Goal: Task Accomplishment & Management: Use online tool/utility

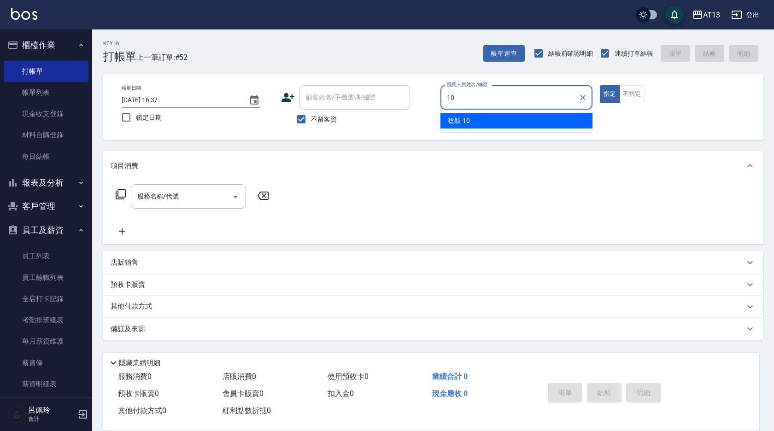
click at [566, 123] on div "[PERSON_NAME] -10" at bounding box center [516, 120] width 152 height 15
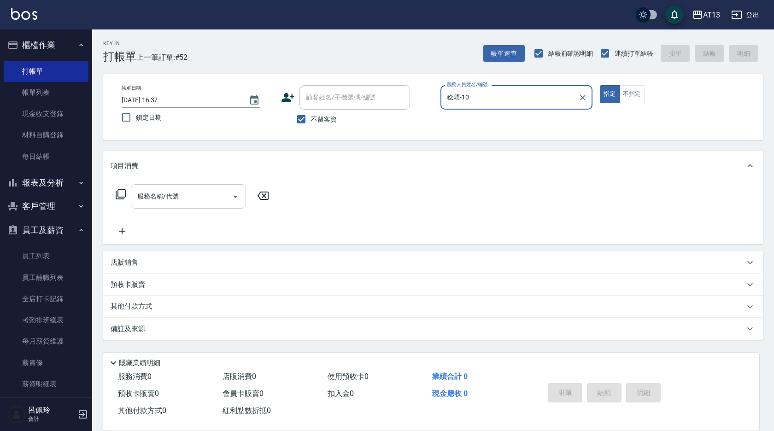
type input "稔穎-10"
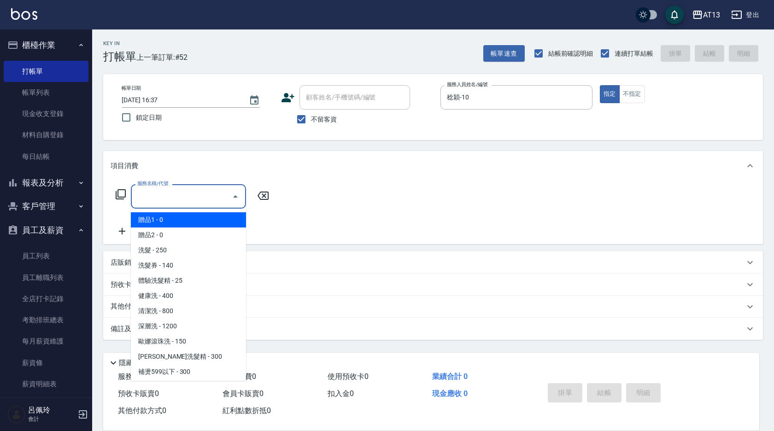
drag, startPoint x: 203, startPoint y: 198, endPoint x: 196, endPoint y: 199, distance: 6.5
click at [196, 199] on input "服務名稱/代號" at bounding box center [181, 196] width 93 height 16
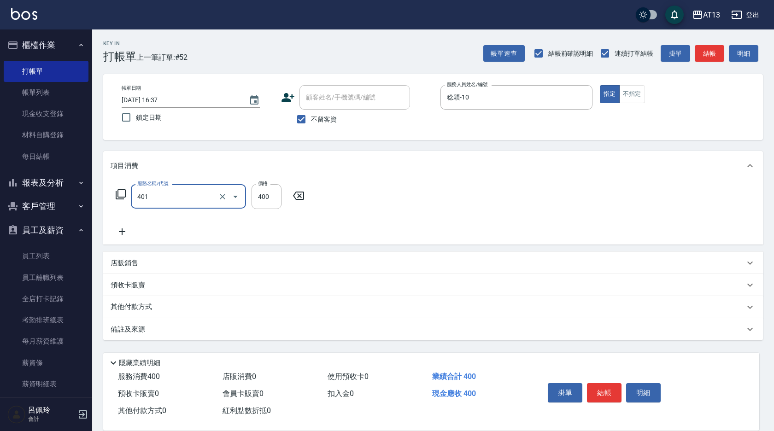
type input "剪髮(401)"
drag, startPoint x: 563, startPoint y: 195, endPoint x: 587, endPoint y: 269, distance: 76.9
click at [561, 197] on div "服務名稱/代號 剪髮(401) 服務名稱/代號 價格 400 價格" at bounding box center [433, 213] width 660 height 64
click at [608, 388] on button "結帳" at bounding box center [604, 392] width 35 height 19
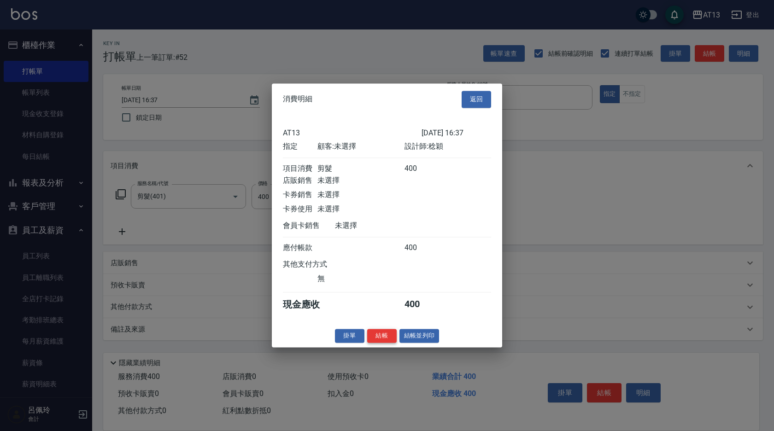
click at [371, 341] on button "結帳" at bounding box center [381, 336] width 29 height 14
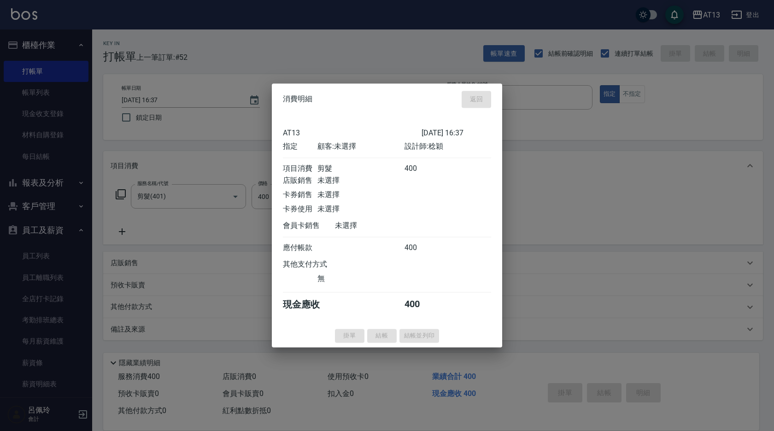
type input "[DATE] 17:41"
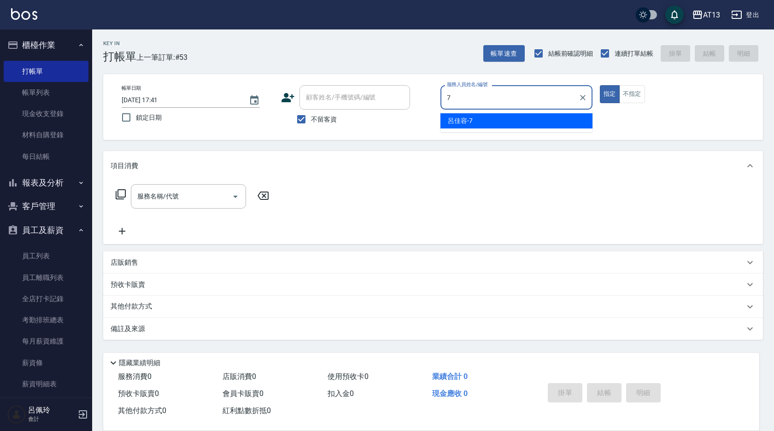
click at [459, 115] on div "呂佳容 -7" at bounding box center [516, 120] width 152 height 15
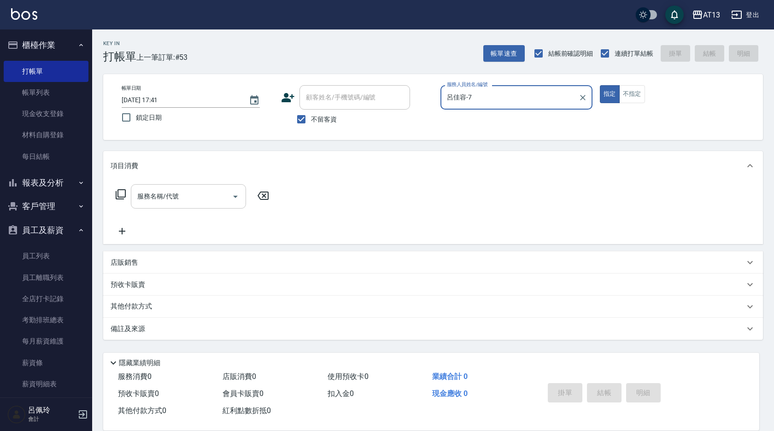
type input "呂佳容-7"
click at [196, 194] on input "服務名稱/代號" at bounding box center [181, 196] width 93 height 16
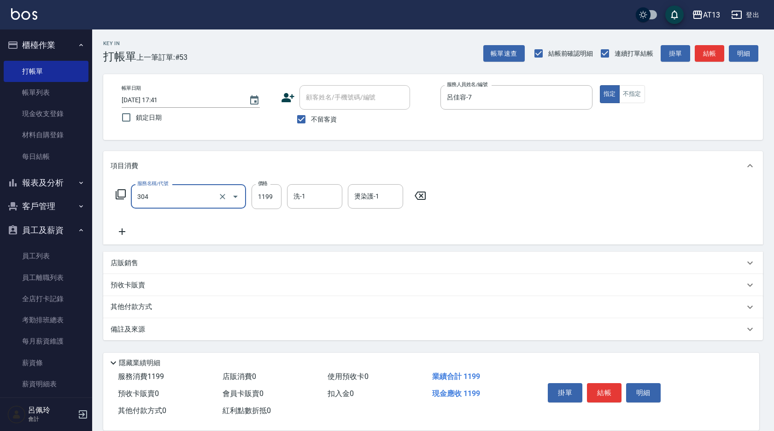
type input "離子燙(特價)(304)"
type input "1299"
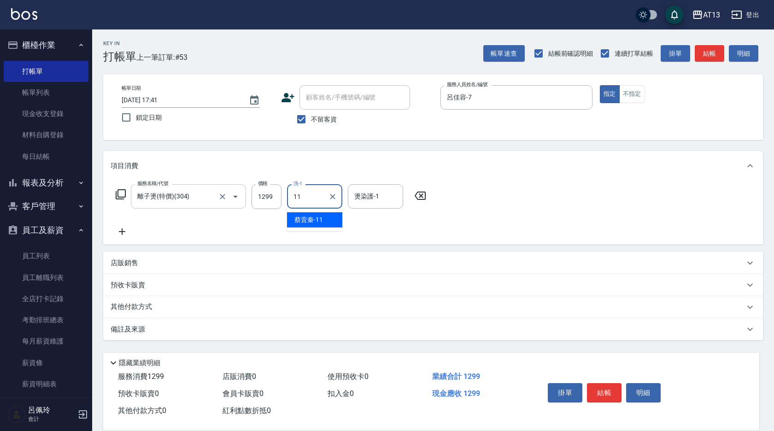
type input "[PERSON_NAME]-11"
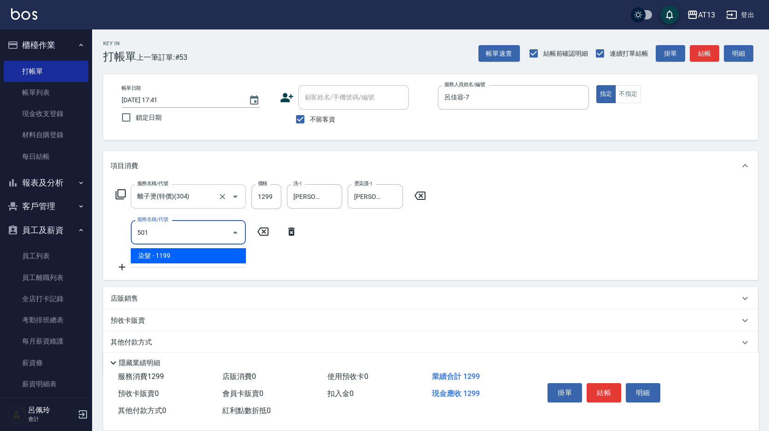
type input "染髮(501)"
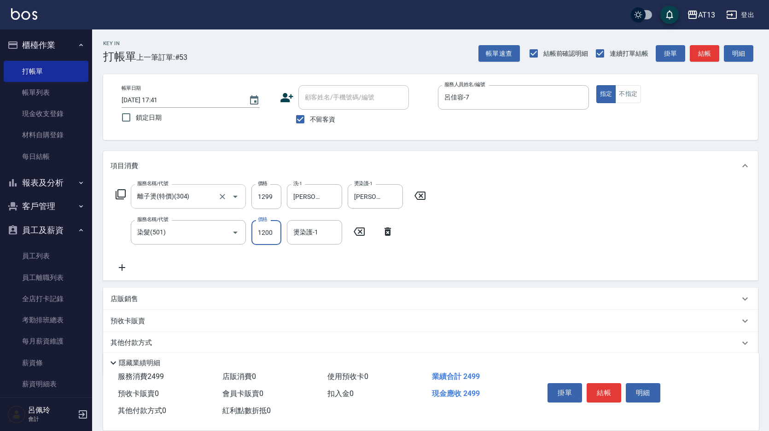
type input "1200"
type input "[PERSON_NAME]-11"
click at [595, 390] on button "結帳" at bounding box center [604, 392] width 35 height 19
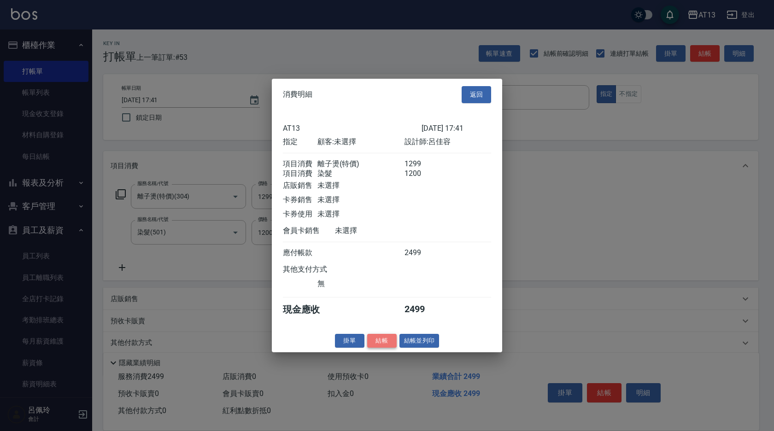
click at [372, 348] on button "結帳" at bounding box center [381, 341] width 29 height 14
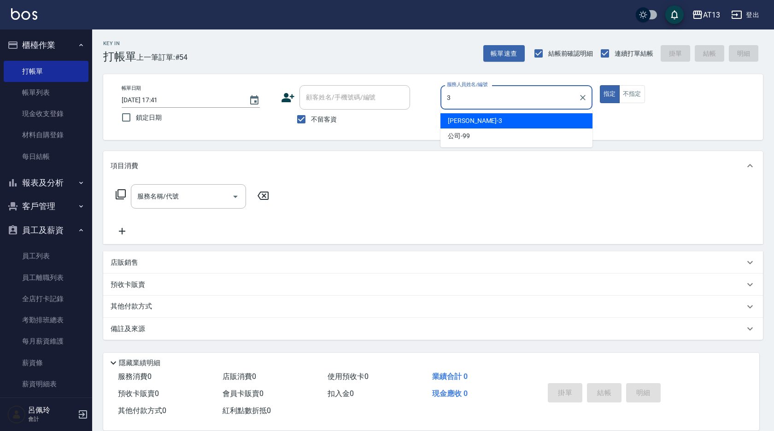
click at [457, 124] on span "[PERSON_NAME] -3" at bounding box center [475, 121] width 54 height 10
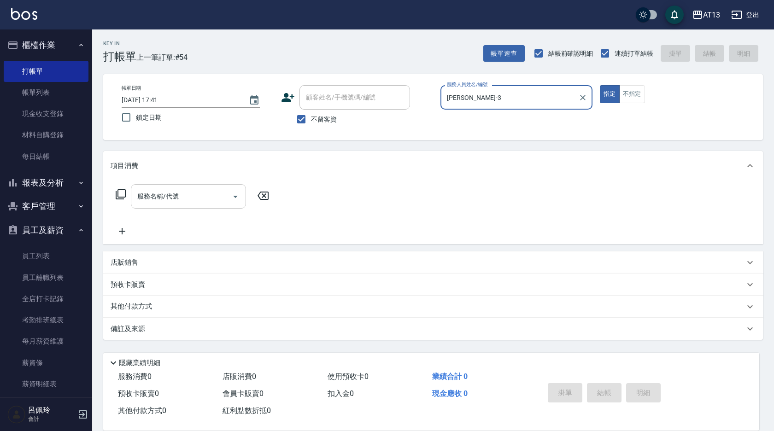
type input "[PERSON_NAME]-3"
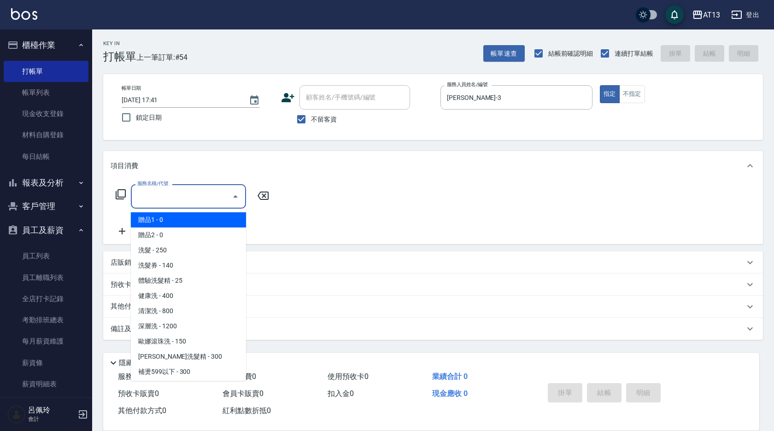
drag, startPoint x: 187, startPoint y: 195, endPoint x: 184, endPoint y: 203, distance: 8.5
click at [187, 197] on input "服務名稱/代號" at bounding box center [181, 196] width 93 height 16
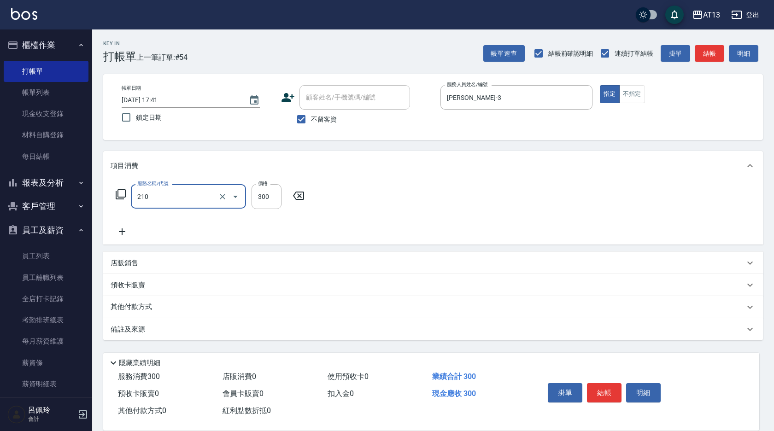
type input "歐娜洗髮精(210)"
type input "[PERSON_NAME]-11"
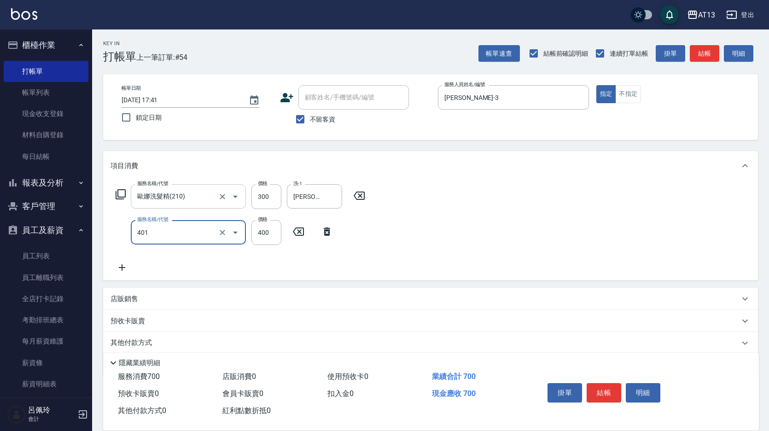
type input "剪髮(401)"
drag, startPoint x: 503, startPoint y: 254, endPoint x: 524, endPoint y: 283, distance: 35.7
click at [506, 263] on div "服務名稱/代號 [PERSON_NAME]洗髮精(210) 服務名稱/代號 價格 300 價格 洗-1 [PERSON_NAME]-11 洗-1 服務名稱/代…" at bounding box center [430, 231] width 655 height 100
click at [604, 393] on button "結帳" at bounding box center [604, 392] width 35 height 19
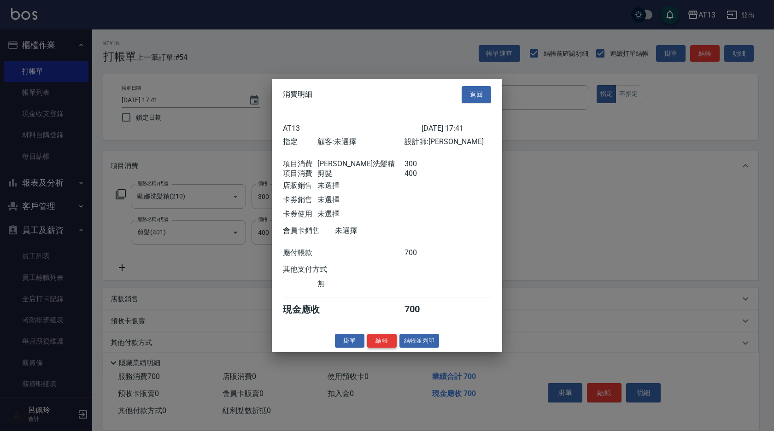
click at [389, 348] on button "結帳" at bounding box center [381, 341] width 29 height 14
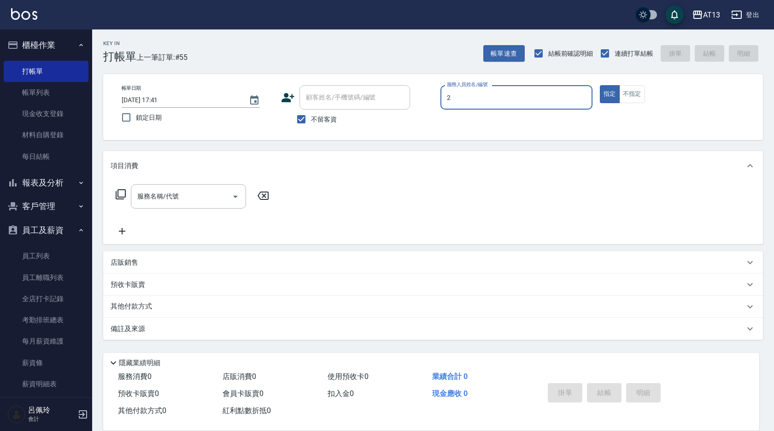
type input "20"
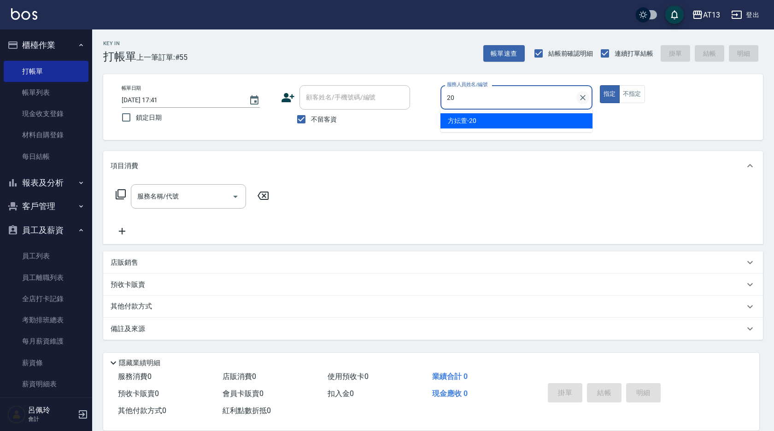
click at [584, 98] on icon "Clear" at bounding box center [582, 97] width 9 height 9
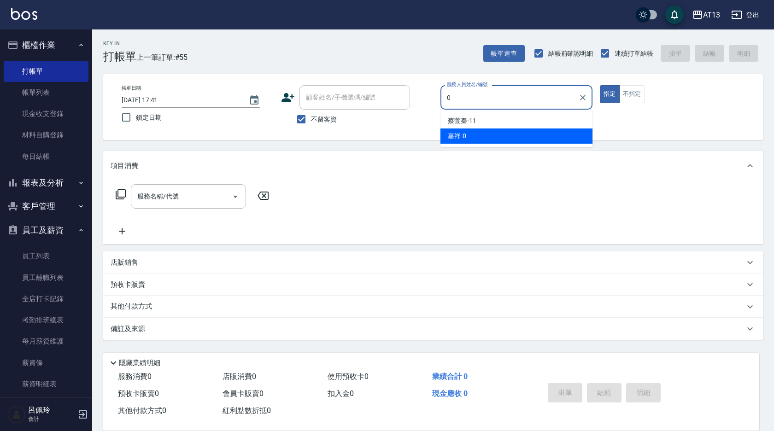
click at [578, 134] on div "嘉祥 -0" at bounding box center [516, 136] width 152 height 15
type input "嘉祥-0"
drag, startPoint x: 185, startPoint y: 192, endPoint x: 180, endPoint y: 194, distance: 4.8
click at [182, 193] on input "服務名稱/代號" at bounding box center [181, 196] width 93 height 16
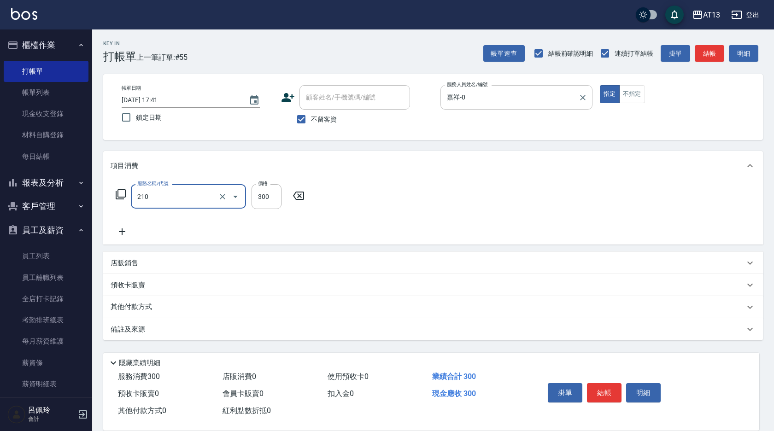
type input "歐娜洗髮精(210)"
type input "[PERSON_NAME]妡-30"
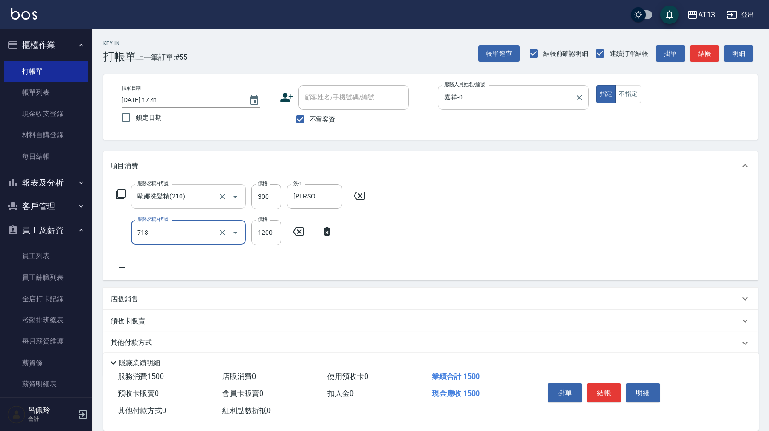
type input "水樣結構式1200(713)"
type input "840"
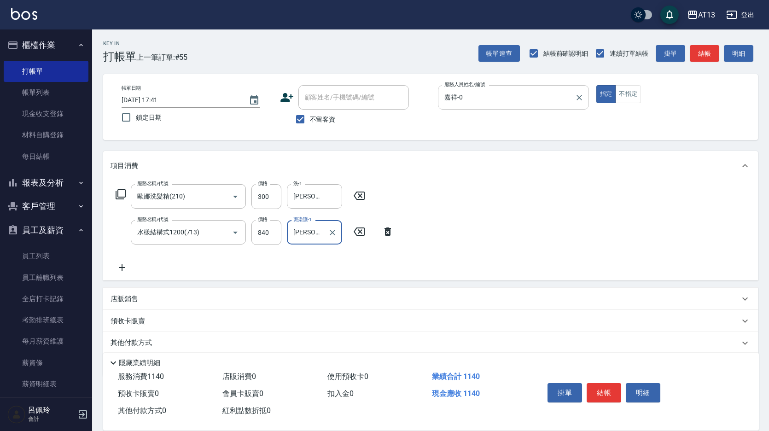
type input "[PERSON_NAME]妡-30"
drag, startPoint x: 548, startPoint y: 238, endPoint x: 604, endPoint y: 364, distance: 137.3
click at [549, 238] on div "服務名稱/代號 [PERSON_NAME]洗髮精(210) 服務名稱/代號 價格 300 價格 洗-1 [PERSON_NAME]妡-30 洗-1 服務名稱/…" at bounding box center [430, 231] width 655 height 100
click at [601, 383] on button "結帳" at bounding box center [604, 392] width 35 height 19
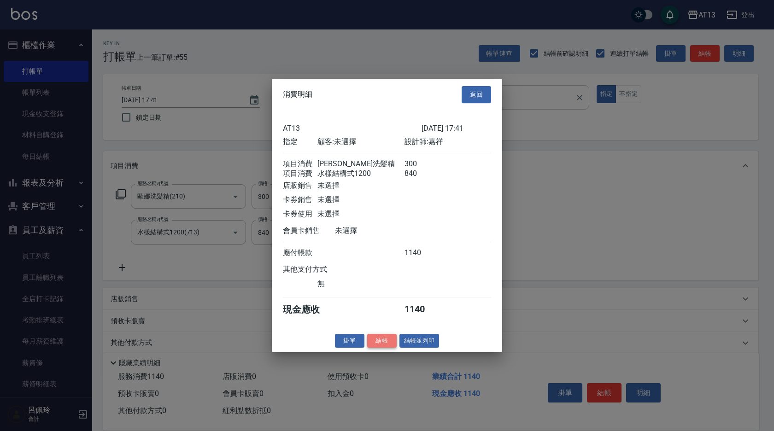
click at [382, 344] on button "結帳" at bounding box center [381, 341] width 29 height 14
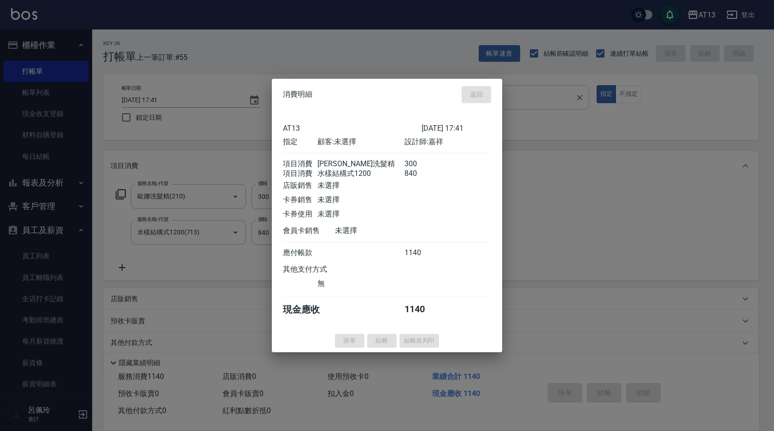
type input "[DATE] 17:42"
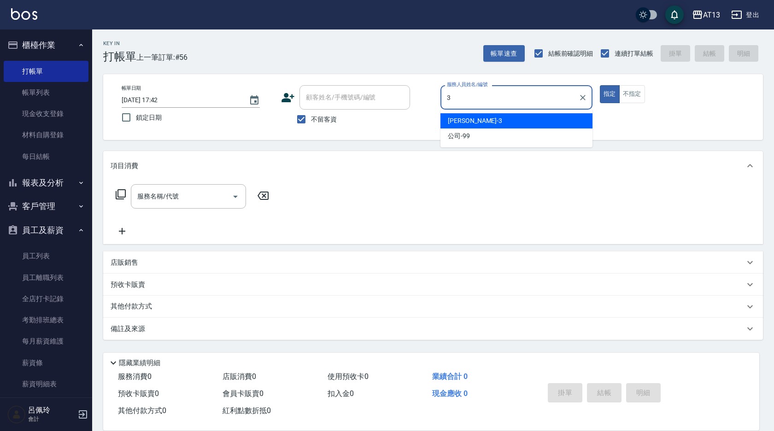
click at [510, 120] on div "[PERSON_NAME] -3" at bounding box center [516, 120] width 152 height 15
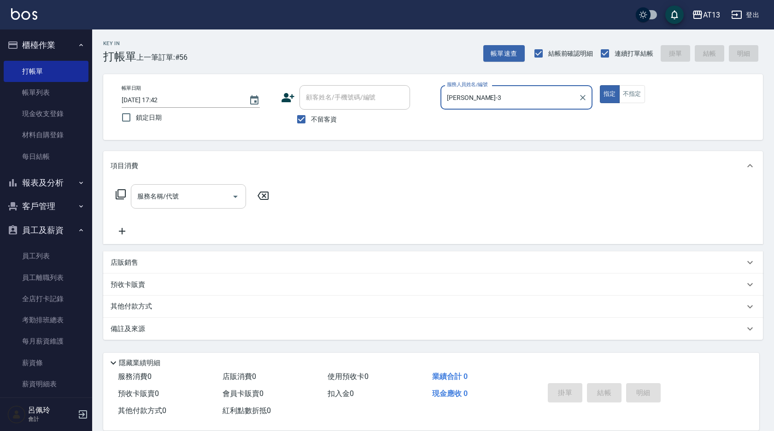
type input "[PERSON_NAME]-3"
click at [205, 195] on input "服務名稱/代號" at bounding box center [181, 196] width 93 height 16
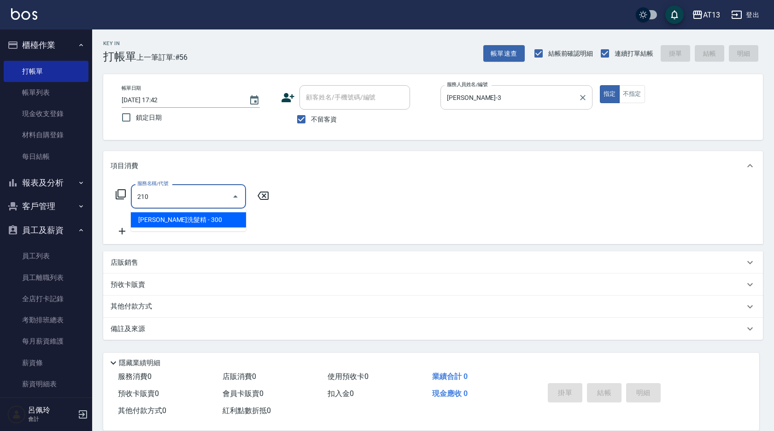
type input "歐娜洗髮精(210)"
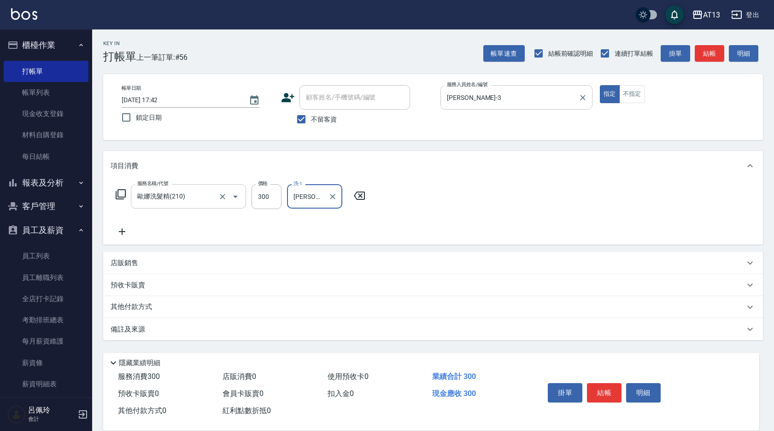
type input "[PERSON_NAME]-29"
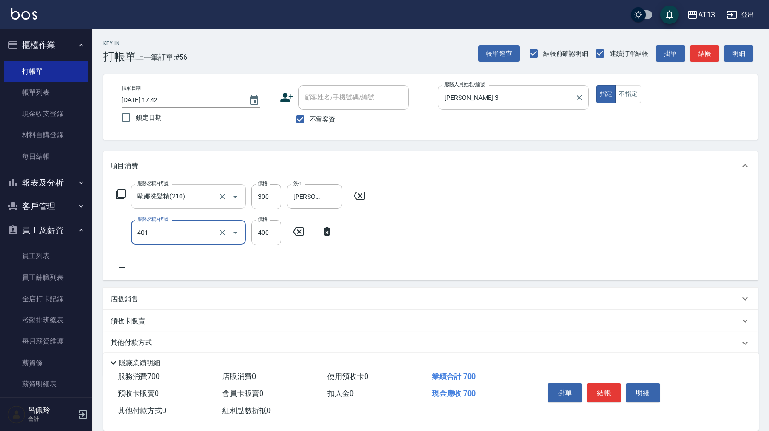
type input "剪髮(401)"
type input "350"
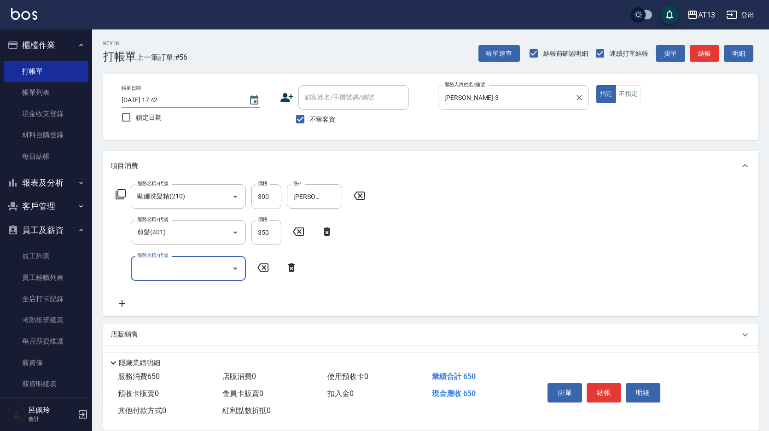
click at [514, 212] on div "服務名稱/代號 [PERSON_NAME]洗髮精(210) 服務名稱/代號 價格 300 價格 洗-1 [PERSON_NAME]-29 洗-1 服務名稱/代…" at bounding box center [430, 248] width 655 height 135
click at [600, 385] on button "結帳" at bounding box center [604, 392] width 35 height 19
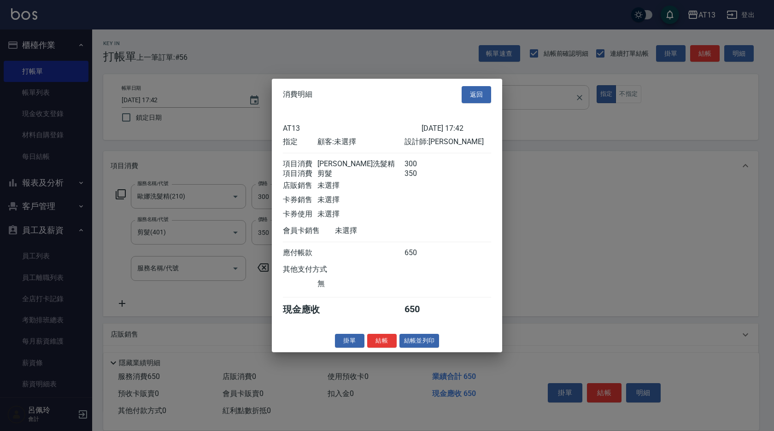
click at [384, 344] on button "結帳" at bounding box center [381, 341] width 29 height 14
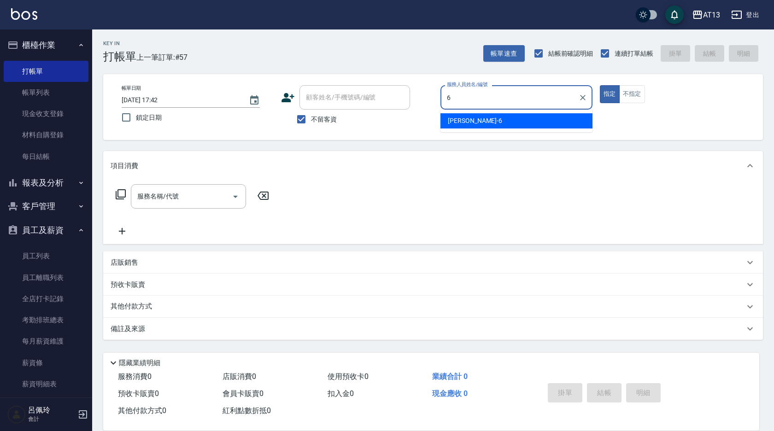
click at [477, 120] on div "亭妤 -6" at bounding box center [516, 120] width 152 height 15
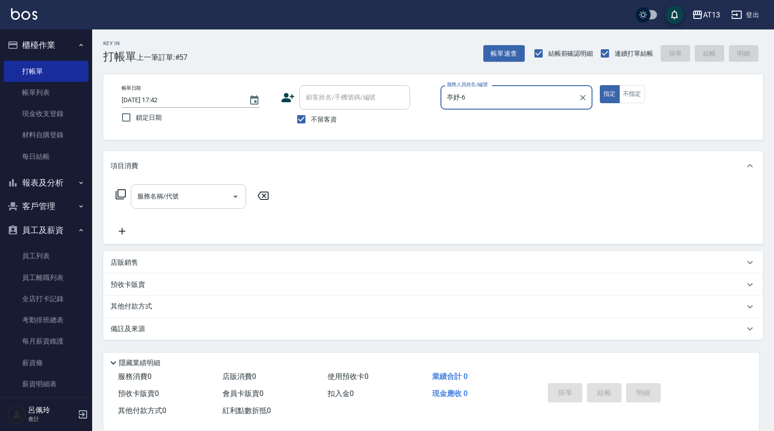
type input "亭妤-6"
click at [150, 196] on input "服務名稱/代號" at bounding box center [181, 196] width 93 height 16
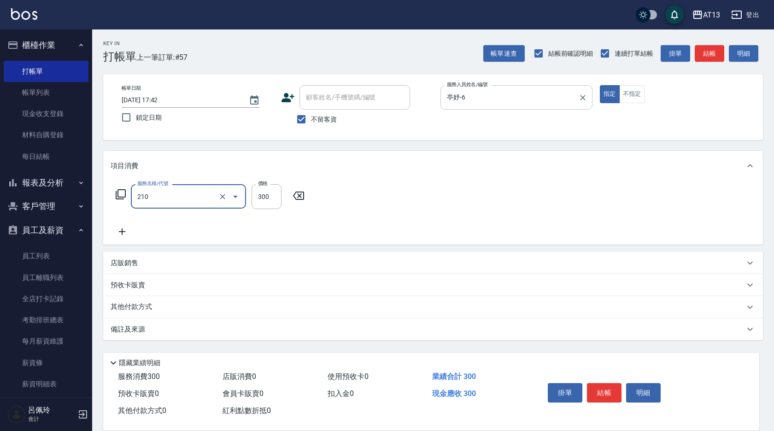
type input "歐娜洗髮精(210)"
type input "雨威-2"
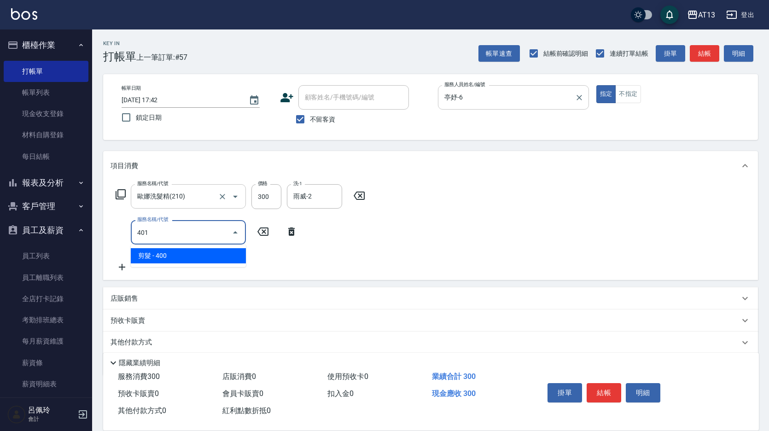
type input "剪髮(401)"
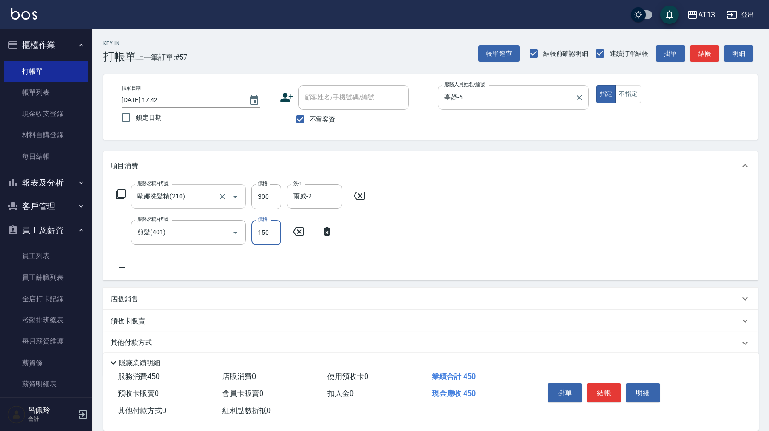
type input "150"
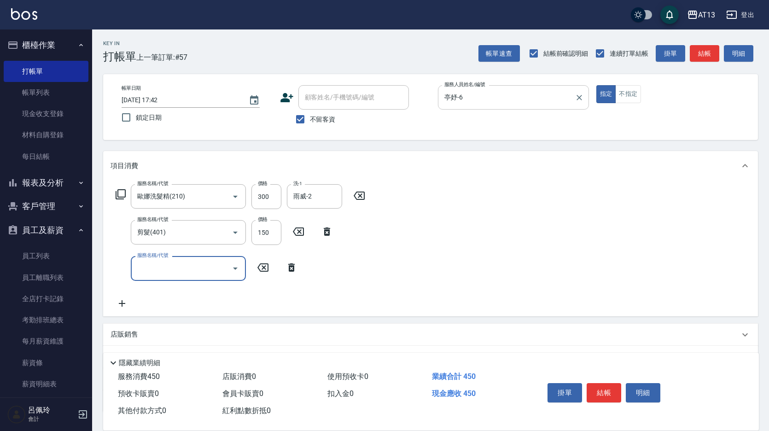
click at [480, 248] on div "服務名稱/代號 [PERSON_NAME]洗髮精(210) 服務名稱/代號 價格 300 價格 洗-1 雨威-2 洗-1 服務名稱/代號 剪髮(401) 服務…" at bounding box center [430, 248] width 655 height 135
click at [597, 387] on button "結帳" at bounding box center [604, 392] width 35 height 19
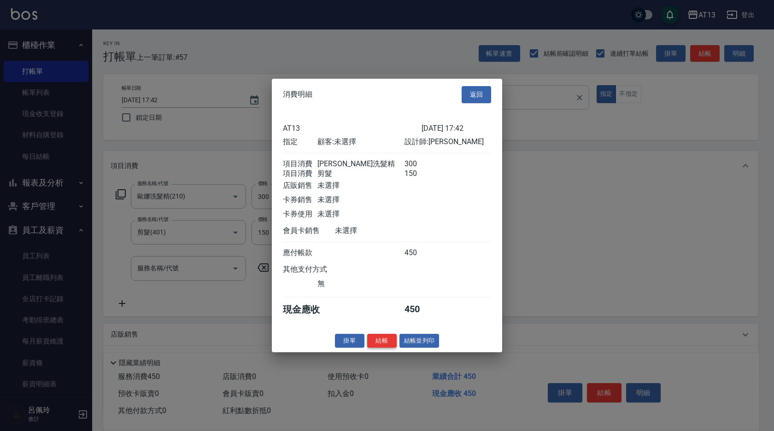
click at [375, 348] on button "結帳" at bounding box center [381, 341] width 29 height 14
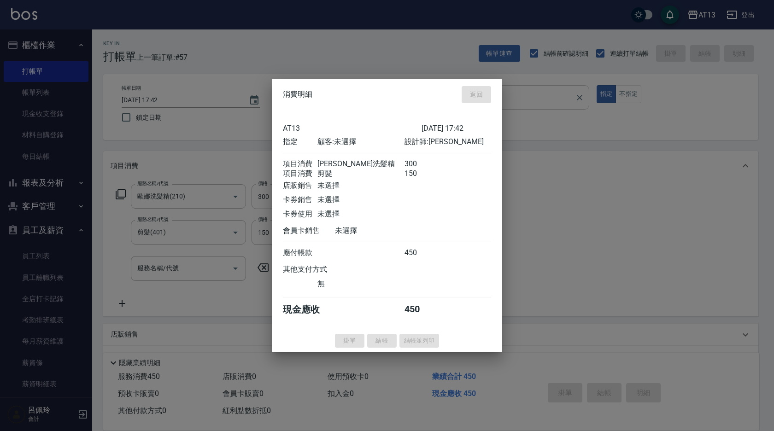
type input "[DATE] 17:43"
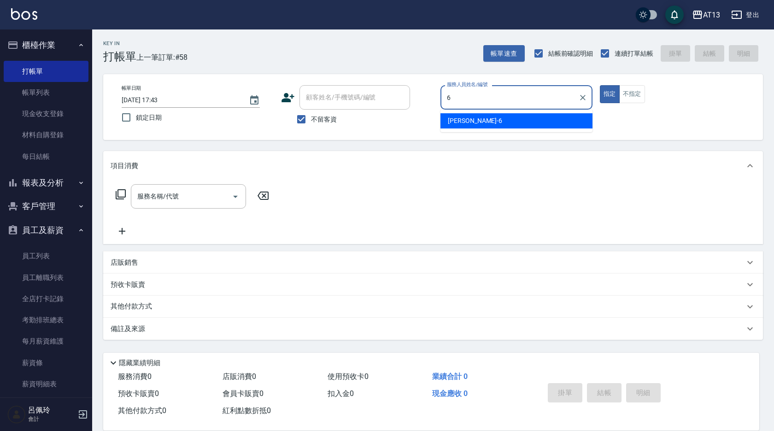
click at [504, 121] on div "亭妤 -6" at bounding box center [516, 120] width 152 height 15
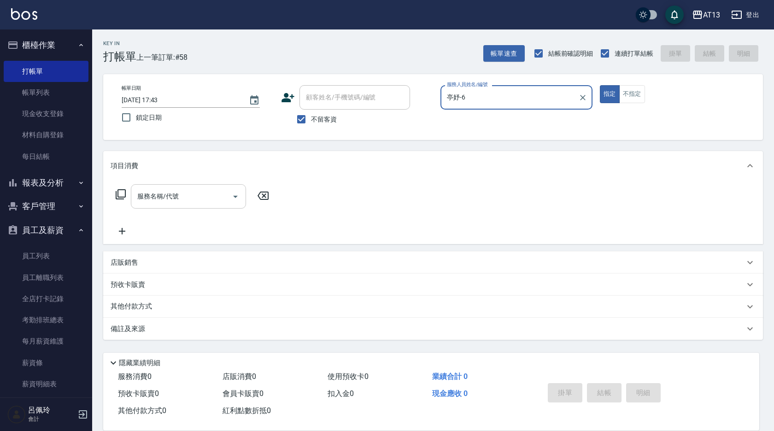
type input "亭妤-6"
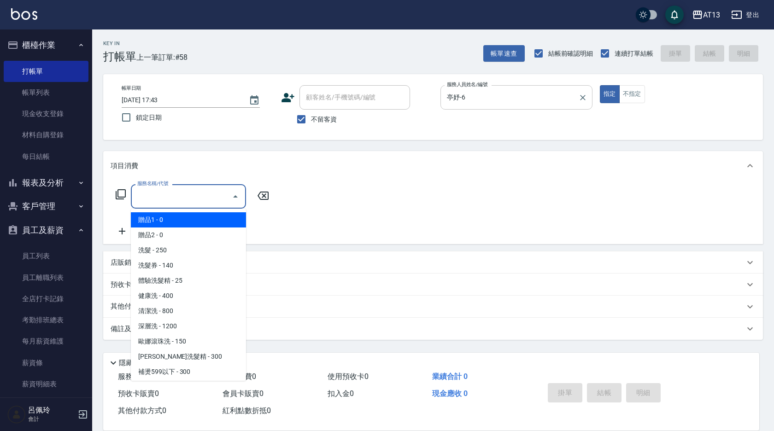
click at [177, 200] on input "服務名稱/代號" at bounding box center [181, 196] width 93 height 16
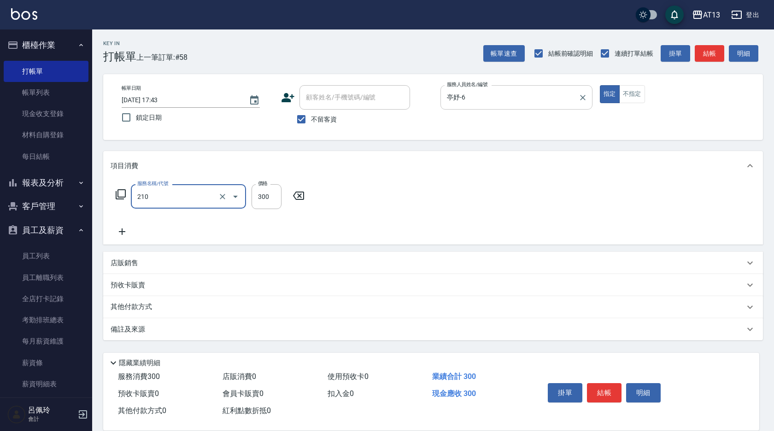
type input "歐娜洗髮精(210)"
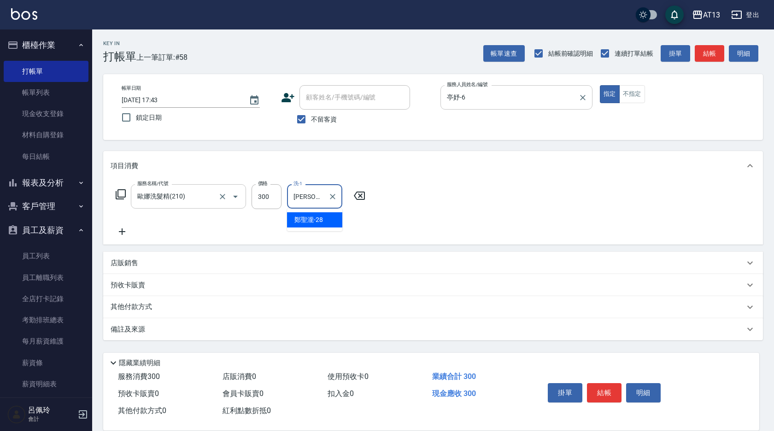
type input "[PERSON_NAME]-28"
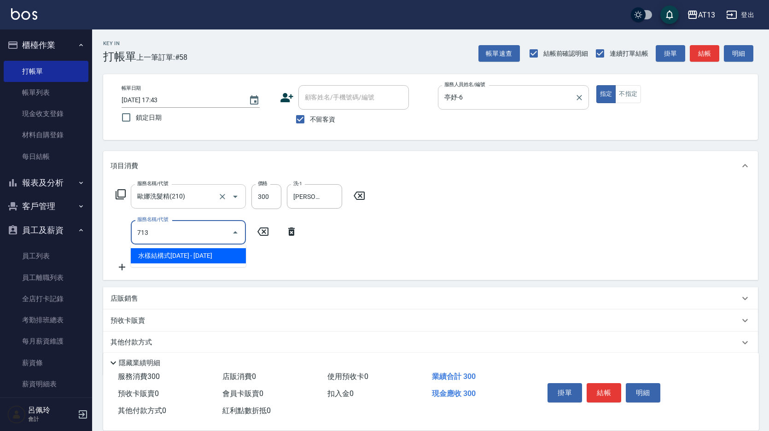
type input "水樣結構式1200(713)"
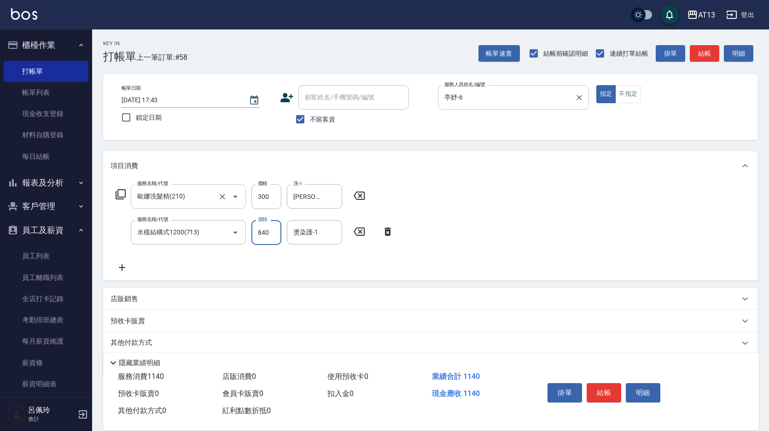
type input "840"
type input "[PERSON_NAME]-28"
click at [505, 233] on div "服務名稱/代號 [PERSON_NAME]洗髮精(210) 服務名稱/代號 價格 300 價格 洗-1 [PERSON_NAME]-28 洗-1 服務名稱/代…" at bounding box center [430, 231] width 655 height 100
click at [600, 388] on button "結帳" at bounding box center [604, 392] width 35 height 19
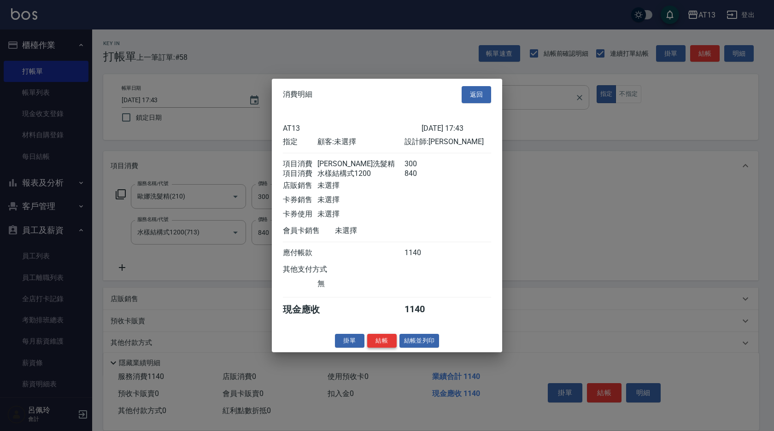
click at [375, 342] on button "結帳" at bounding box center [381, 341] width 29 height 14
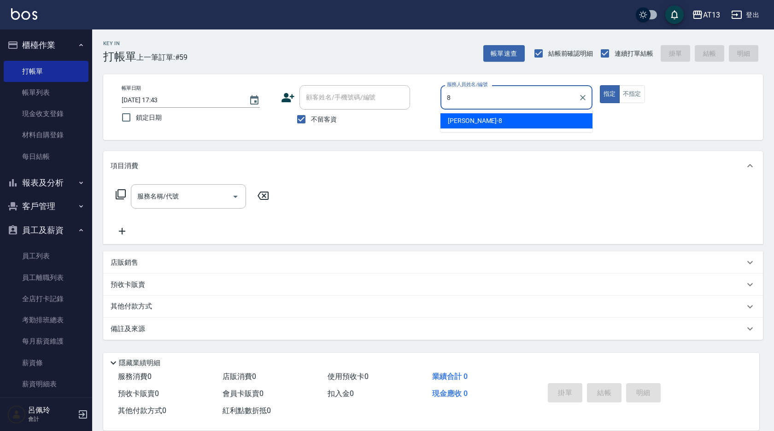
click at [488, 122] on div "[PERSON_NAME] -8" at bounding box center [516, 120] width 152 height 15
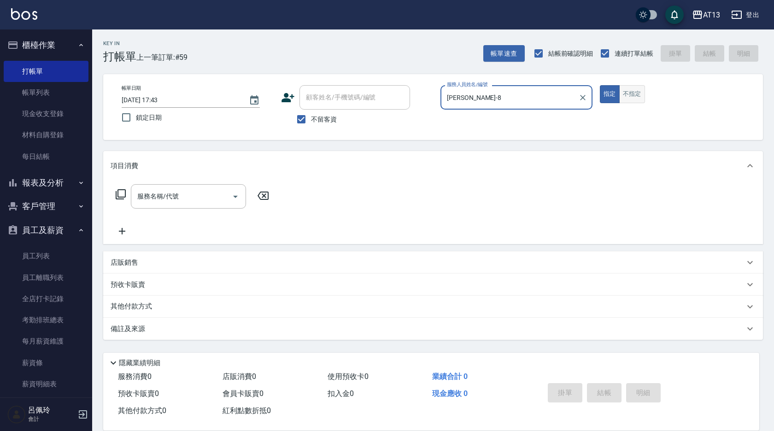
type input "[PERSON_NAME]-8"
click at [628, 97] on button "不指定" at bounding box center [632, 94] width 26 height 18
click at [188, 196] on input "服務名稱/代號" at bounding box center [181, 196] width 93 height 16
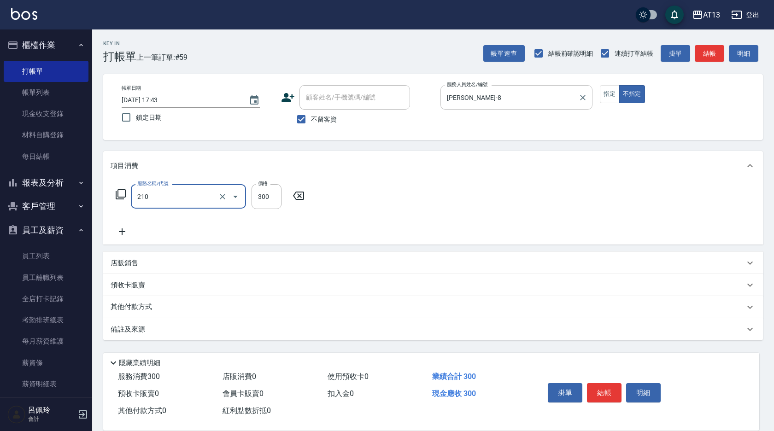
type input "歐娜洗髮精(210)"
type input "[PERSON_NAME]-28"
drag, startPoint x: 623, startPoint y: 196, endPoint x: 617, endPoint y: 305, distance: 109.8
click at [621, 200] on div "服務名稱/代號 [PERSON_NAME]洗髮精(210) 服務名稱/代號 價格 300 價格 洗-1 [PERSON_NAME]-28 洗-1" at bounding box center [433, 213] width 660 height 64
click at [609, 383] on button "結帳" at bounding box center [604, 392] width 35 height 19
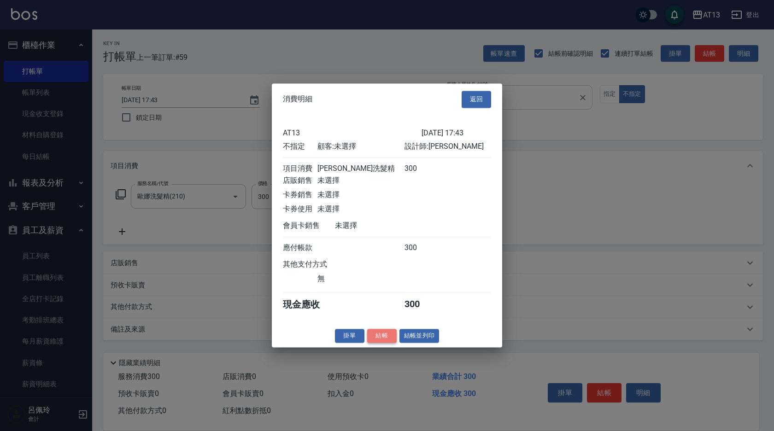
click at [390, 340] on button "結帳" at bounding box center [381, 336] width 29 height 14
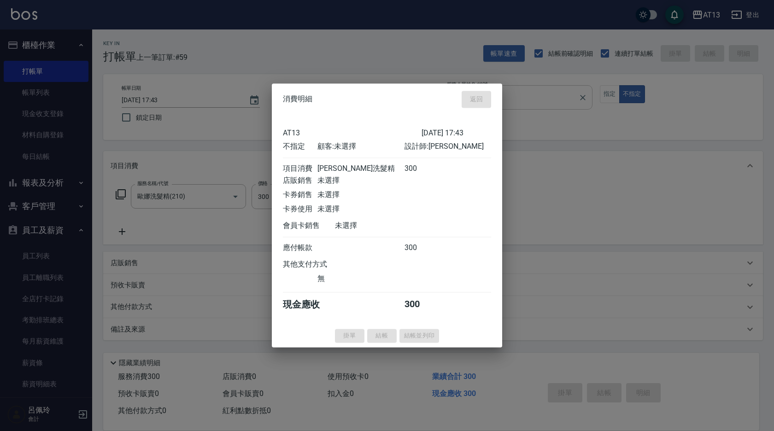
type input "[DATE] 17:44"
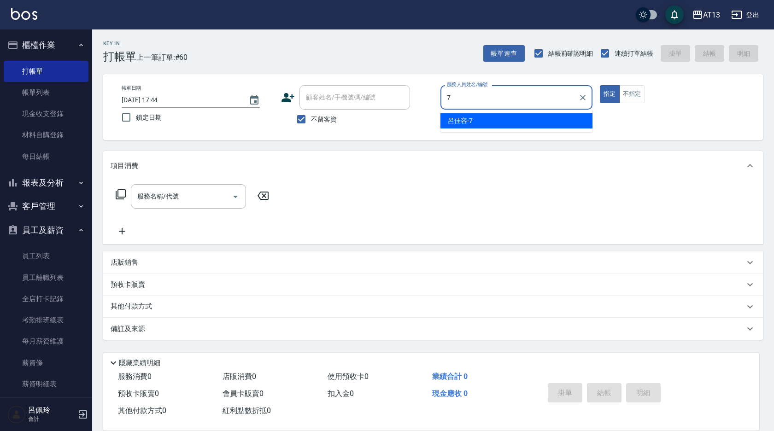
click at [472, 125] on span "呂佳容 -7" at bounding box center [460, 121] width 25 height 10
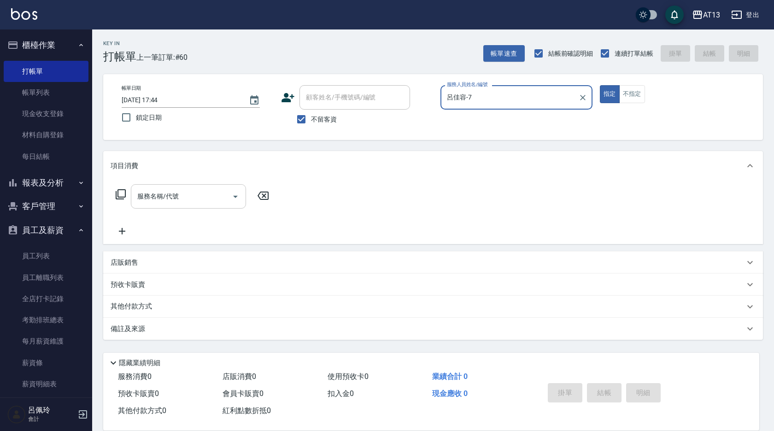
type input "呂佳容-7"
click at [199, 199] on input "服務名稱/代號" at bounding box center [181, 196] width 93 height 16
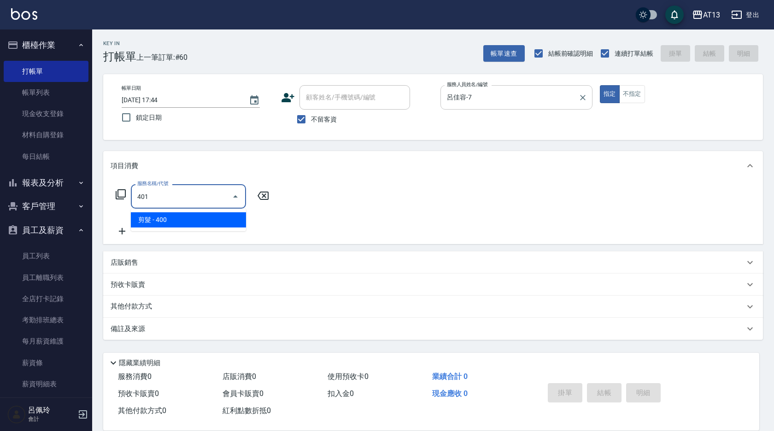
type input "剪髮(401)"
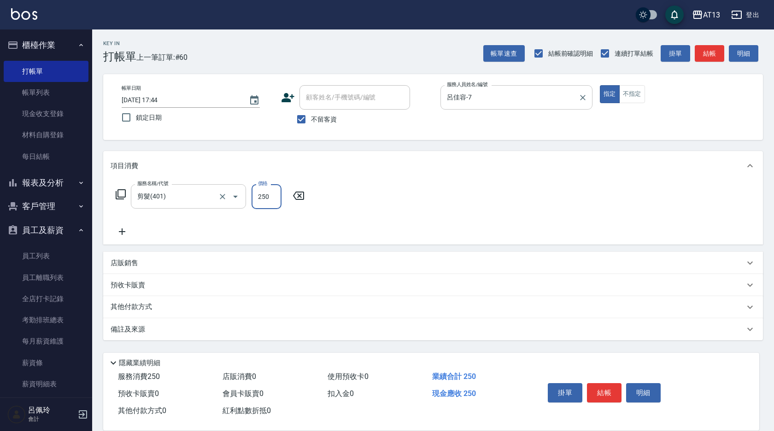
type input "250"
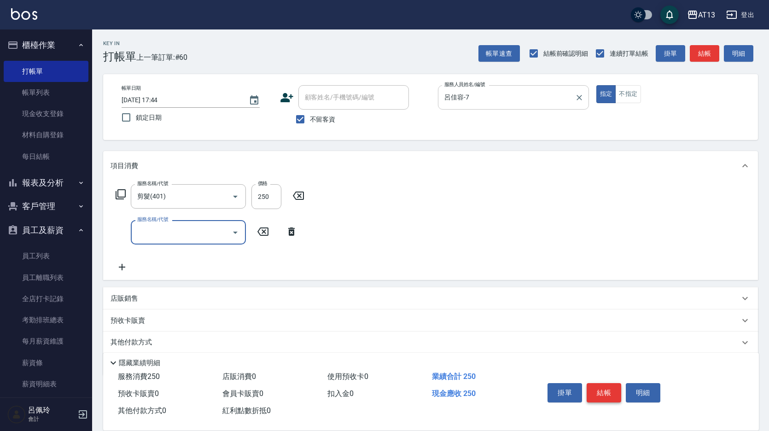
click at [607, 383] on button "結帳" at bounding box center [604, 392] width 35 height 19
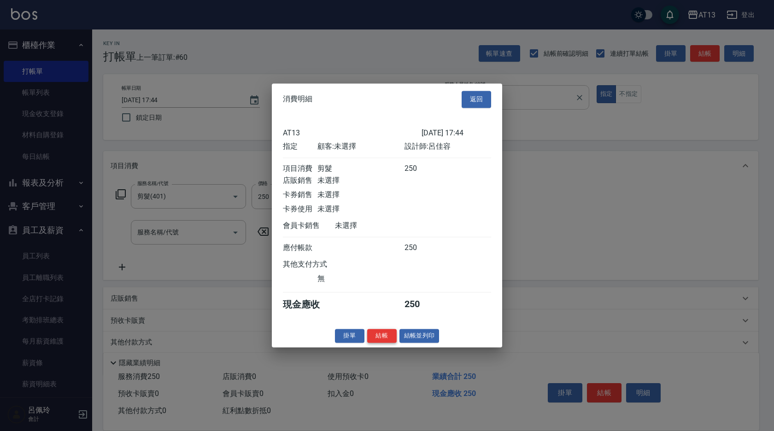
click at [386, 343] on button "結帳" at bounding box center [381, 336] width 29 height 14
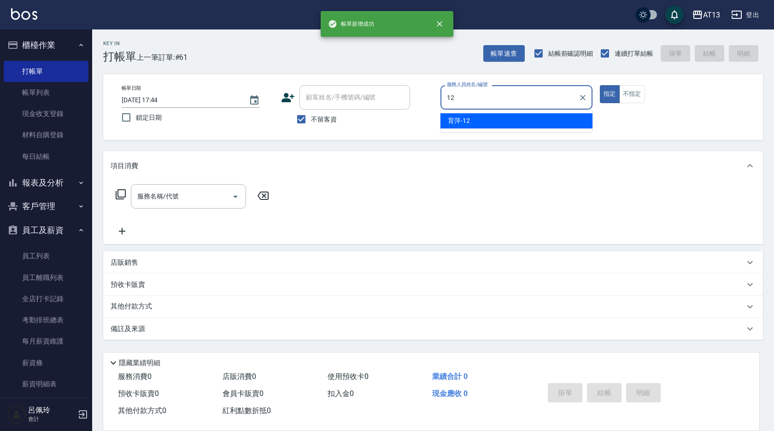
click at [511, 114] on div "育萍 -12" at bounding box center [516, 120] width 152 height 15
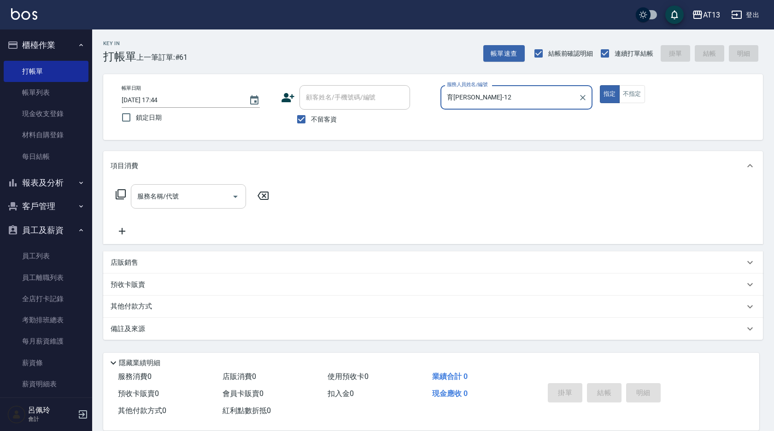
type input "育[PERSON_NAME]-12"
click at [150, 200] on input "服務名稱/代號" at bounding box center [181, 196] width 93 height 16
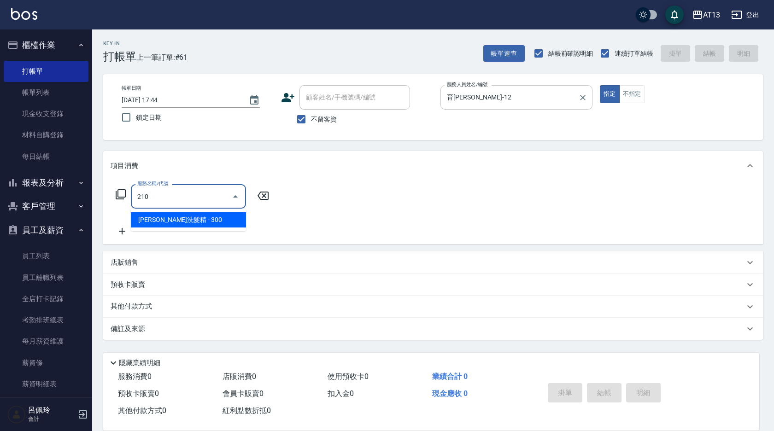
type input "歐娜洗髮精(210)"
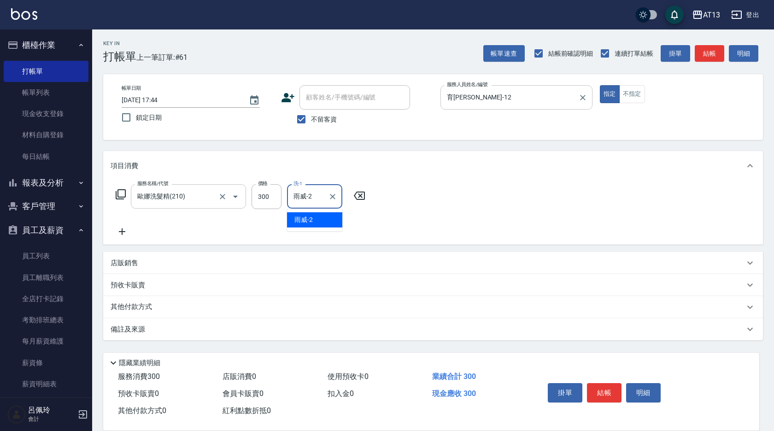
type input "雨威-2"
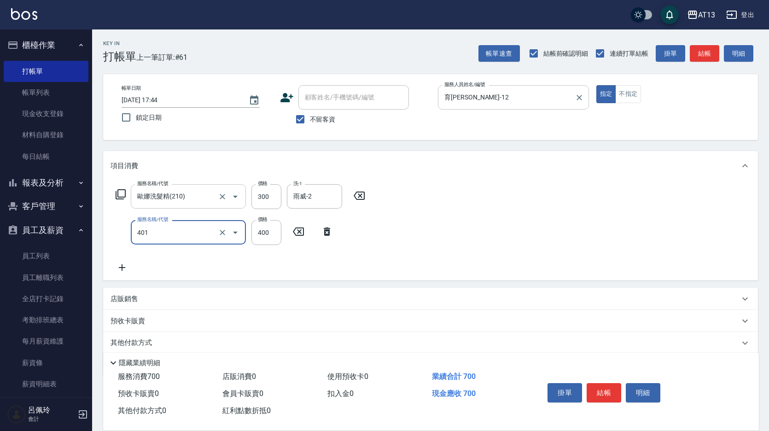
type input "剪髮(401)"
type input "360"
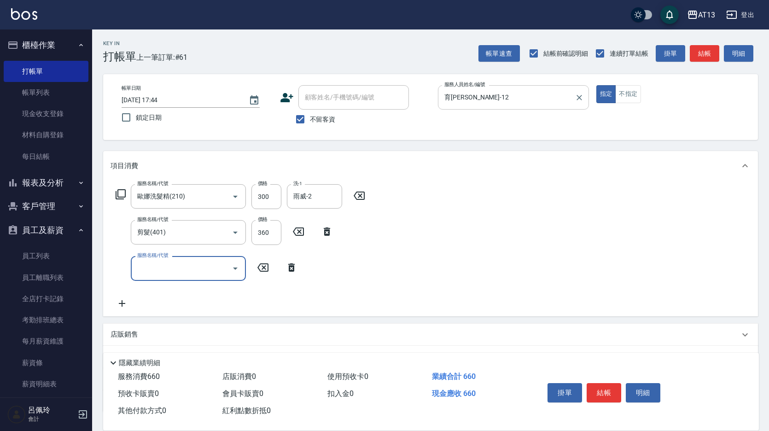
click at [551, 235] on div "服務名稱/代號 [PERSON_NAME]洗髮精(210) 服務名稱/代號 價格 300 價格 洗-1 雨威-2 洗-1 服務名稱/代號 剪髮(401) 服務…" at bounding box center [430, 248] width 655 height 135
click at [595, 386] on button "結帳" at bounding box center [604, 392] width 35 height 19
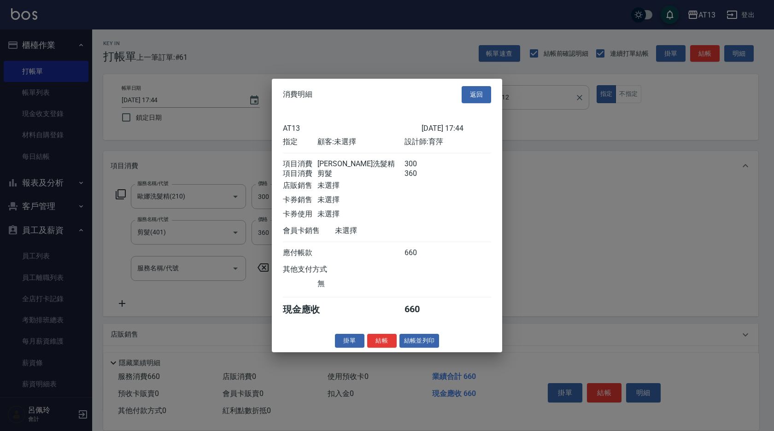
click at [383, 348] on button "結帳" at bounding box center [381, 341] width 29 height 14
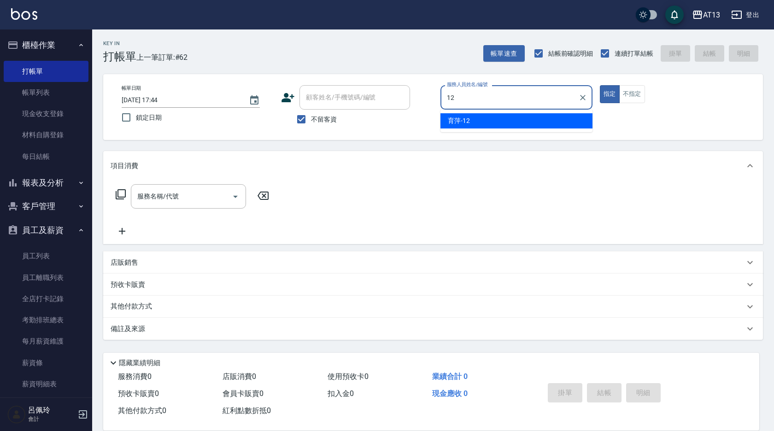
click at [479, 123] on div "育萍 -12" at bounding box center [516, 120] width 152 height 15
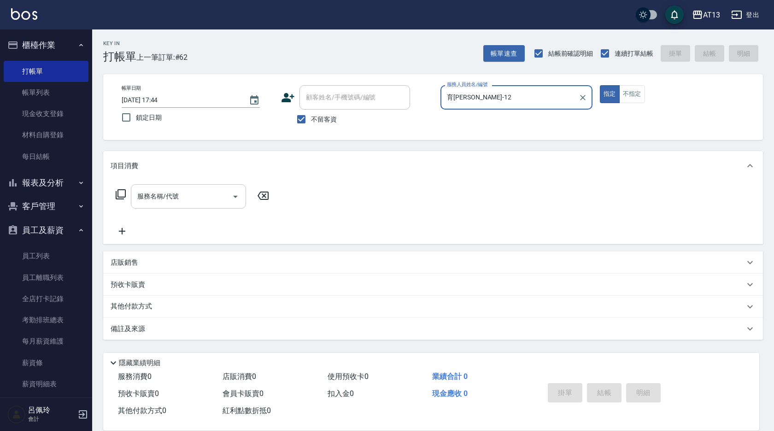
type input "育[PERSON_NAME]-12"
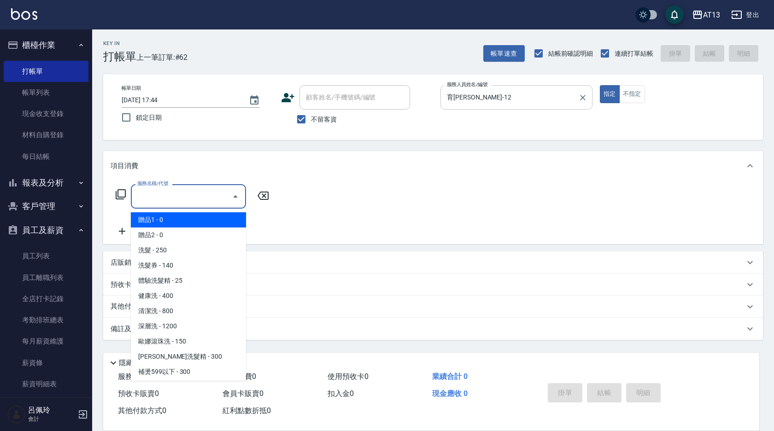
click at [202, 204] on input "服務名稱/代號" at bounding box center [181, 196] width 93 height 16
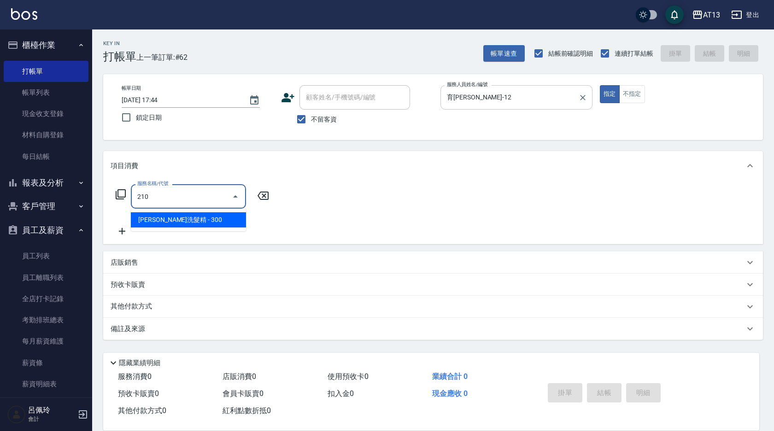
type input "歐娜洗髮精(210)"
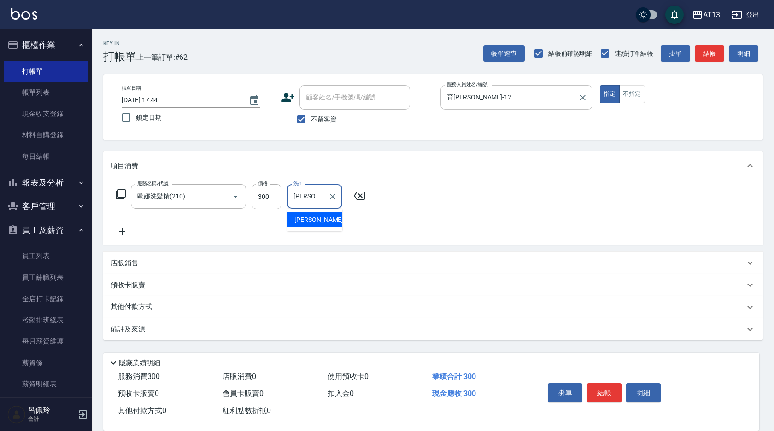
type input "[PERSON_NAME]妡-30"
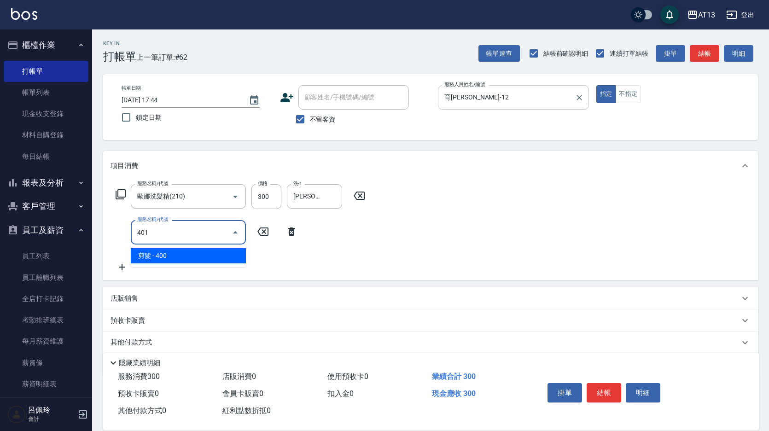
type input "剪髮(401)"
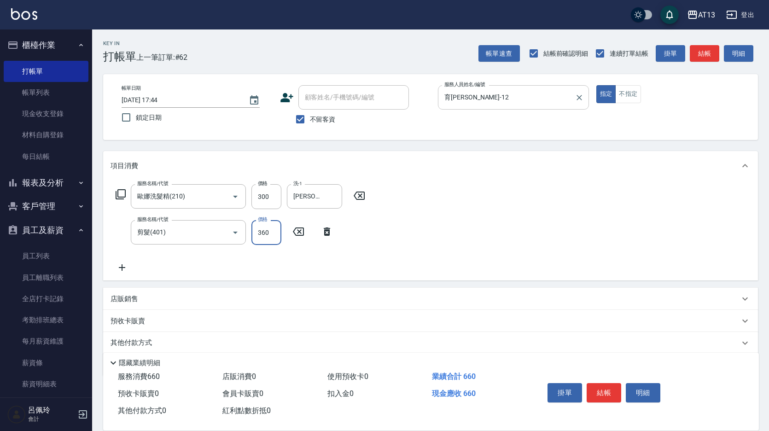
type input "360"
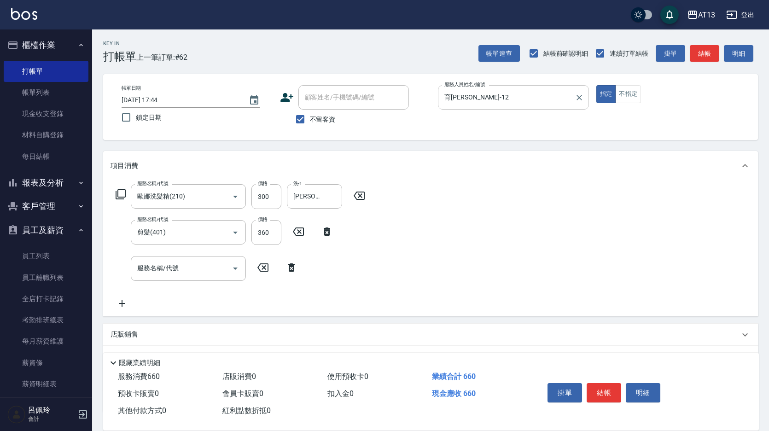
click at [461, 229] on div "服務名稱/代號 [PERSON_NAME]洗髮精(210) 服務名稱/代號 價格 300 價格 洗-1 [PERSON_NAME]妡-30 洗-1 服務名稱/…" at bounding box center [430, 248] width 655 height 135
click at [598, 383] on button "結帳" at bounding box center [604, 392] width 35 height 19
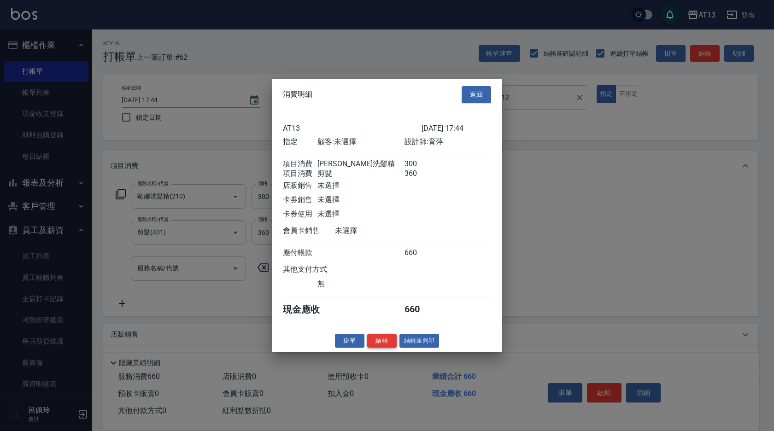
click at [384, 345] on button "結帳" at bounding box center [381, 341] width 29 height 14
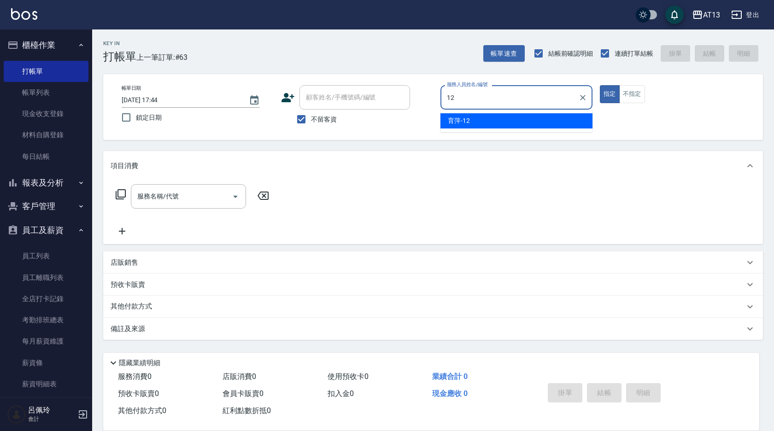
click at [488, 116] on div "育萍 -12" at bounding box center [516, 120] width 152 height 15
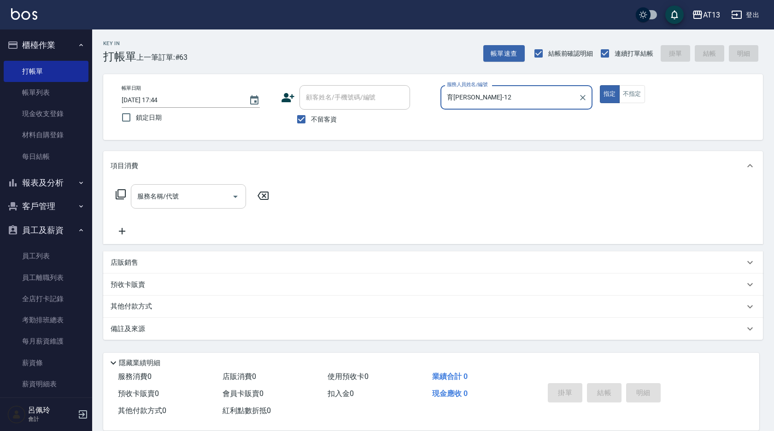
type input "育[PERSON_NAME]-12"
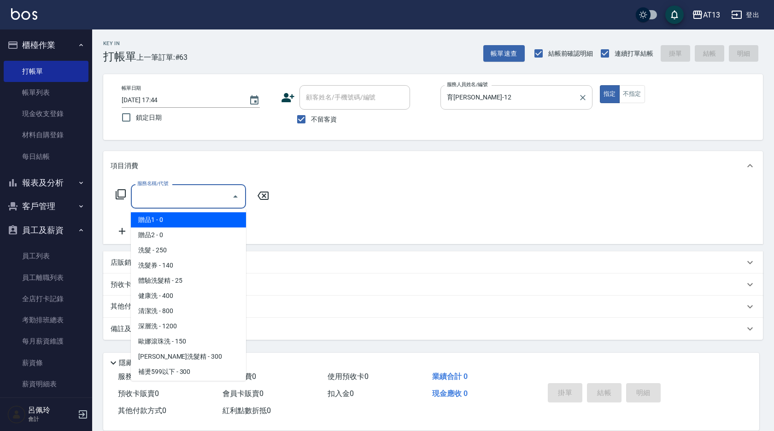
click at [174, 198] on input "服務名稱/代號" at bounding box center [181, 196] width 93 height 16
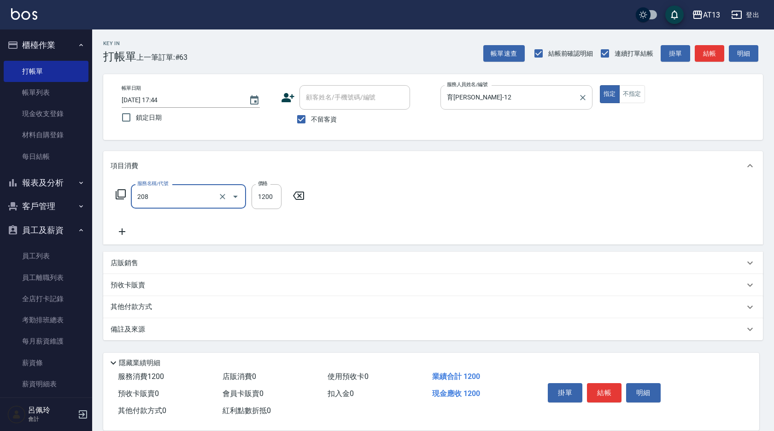
type input "深層洗(208)"
click at [361, 198] on icon at bounding box center [359, 195] width 23 height 11
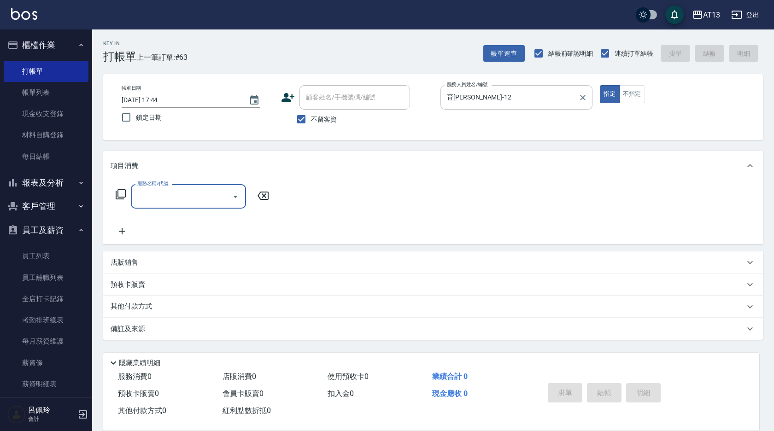
click at [183, 199] on input "服務名稱/代號" at bounding box center [181, 196] width 93 height 16
type input "清潔洗(207)"
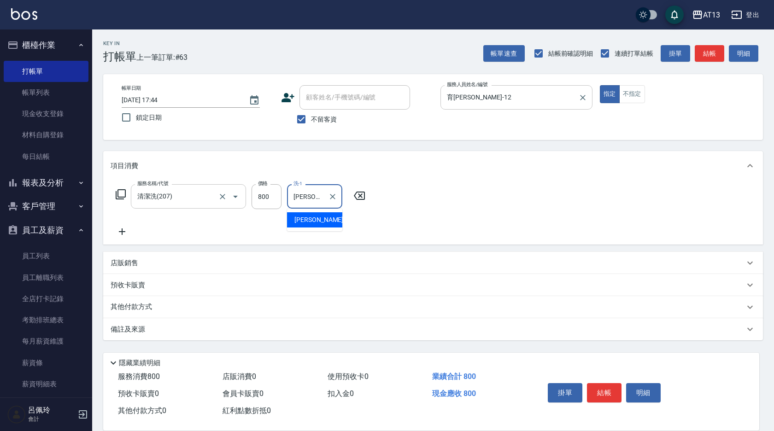
type input "[PERSON_NAME]-31"
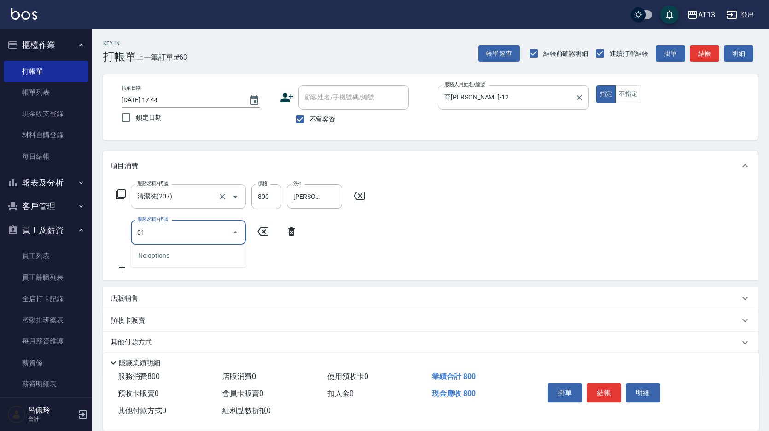
type input "0"
type input "剪髮(401)"
type input "500"
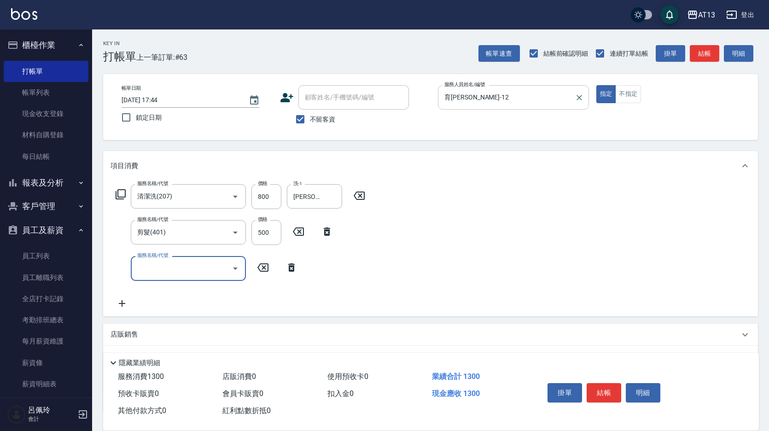
drag, startPoint x: 514, startPoint y: 241, endPoint x: 538, endPoint y: 258, distance: 29.8
click at [520, 246] on div "服務名稱/代號 [PERSON_NAME](207) 服務名稱/代號 價格 800 價格 洗-1 [PERSON_NAME]-31 洗-1 服務名稱/代號 剪…" at bounding box center [430, 248] width 655 height 135
click at [605, 389] on button "結帳" at bounding box center [604, 392] width 35 height 19
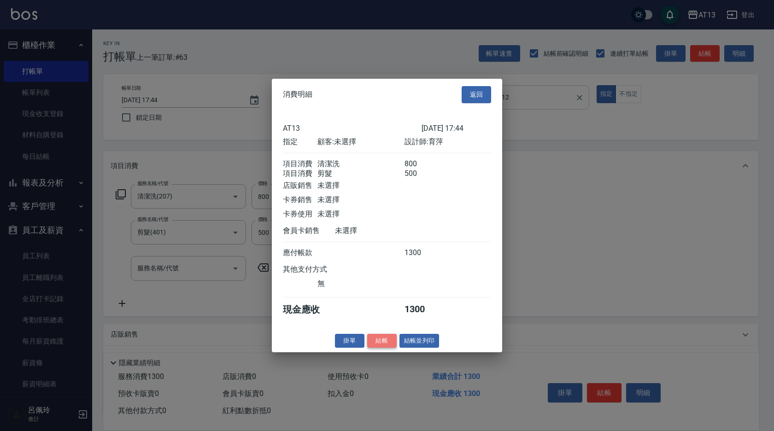
click at [384, 346] on button "結帳" at bounding box center [381, 341] width 29 height 14
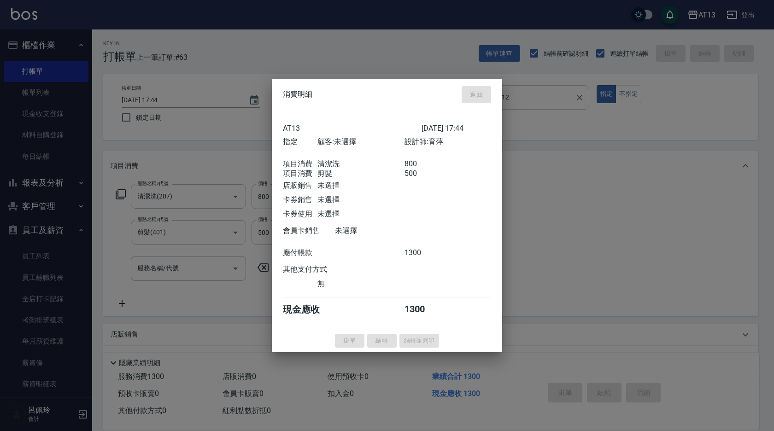
type input "[DATE] 17:45"
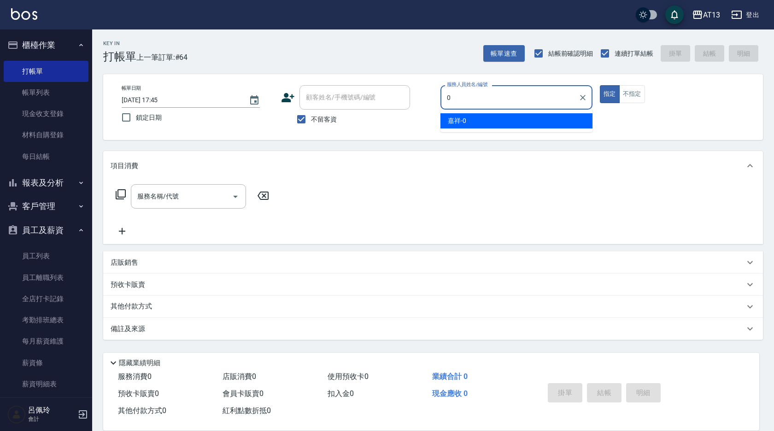
click at [535, 121] on div "嘉祥 -0" at bounding box center [516, 120] width 152 height 15
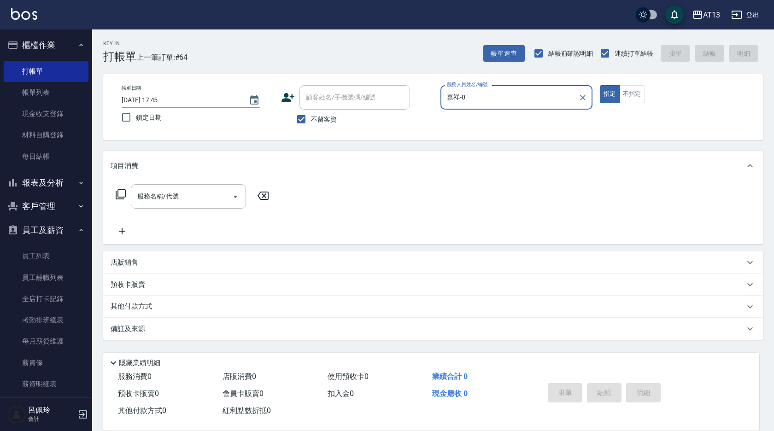
type input "嘉祥-0"
click at [111, 259] on p "店販銷售" at bounding box center [125, 263] width 28 height 10
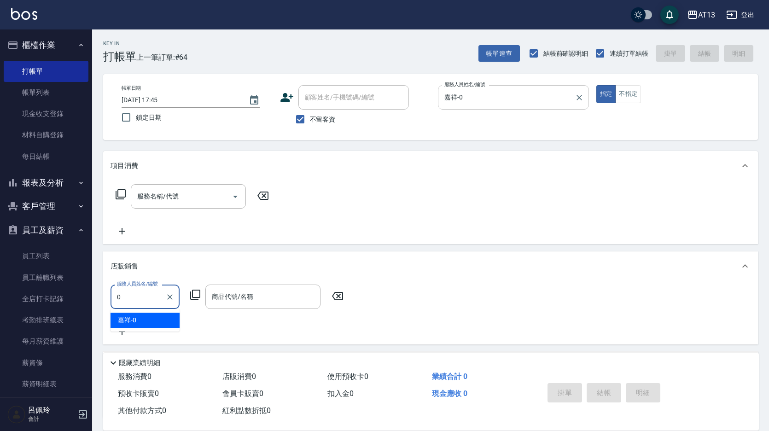
click at [158, 319] on div "嘉祥 -0" at bounding box center [145, 320] width 69 height 15
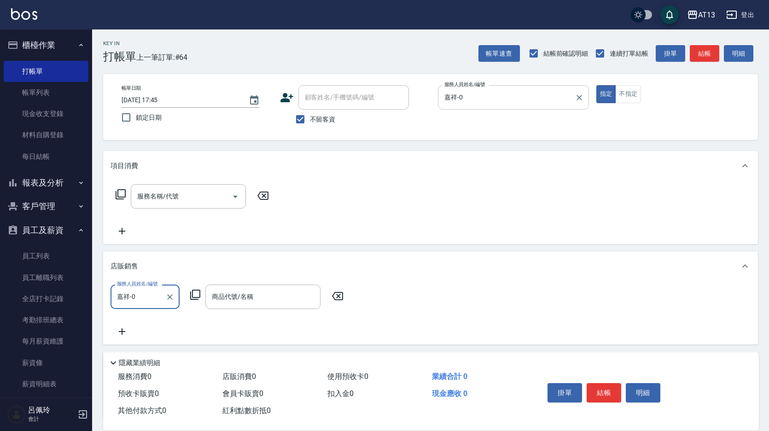
type input "嘉祥-0"
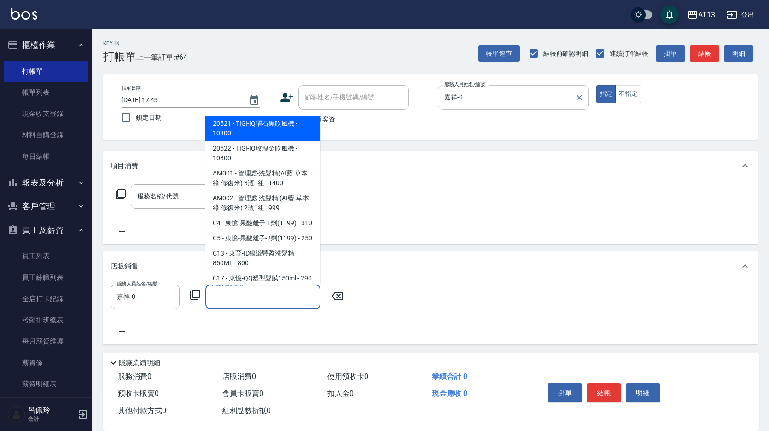
click at [240, 300] on input "商品代號/名稱" at bounding box center [263, 297] width 107 height 16
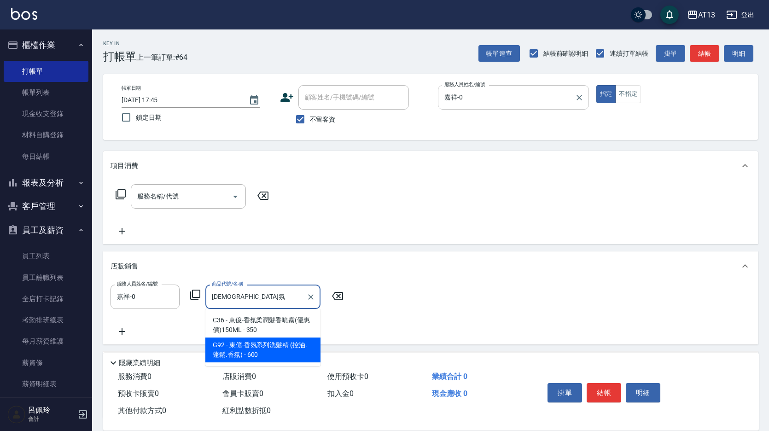
click at [288, 346] on span "G92 - 東億-香氛系列洗髮精 (控油.蓬鬆.香氛) - 600" at bounding box center [262, 350] width 115 height 25
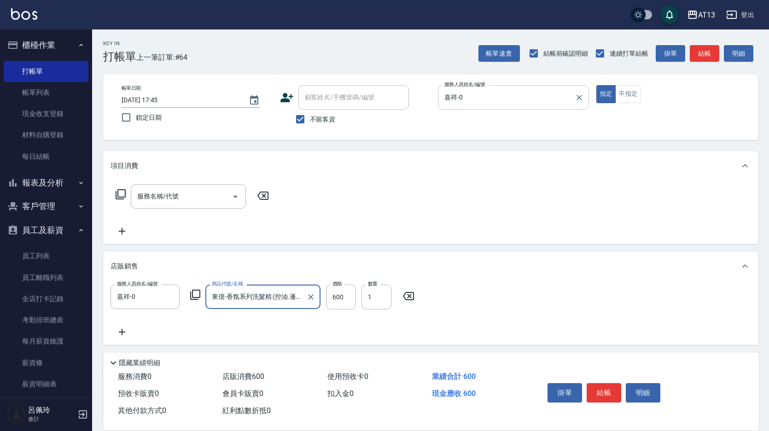
type input "東億-香氛系列洗髮精 (控油.蓬鬆.[DEMOGRAPHIC_DATA]氛)"
click at [125, 327] on icon at bounding box center [122, 332] width 23 height 11
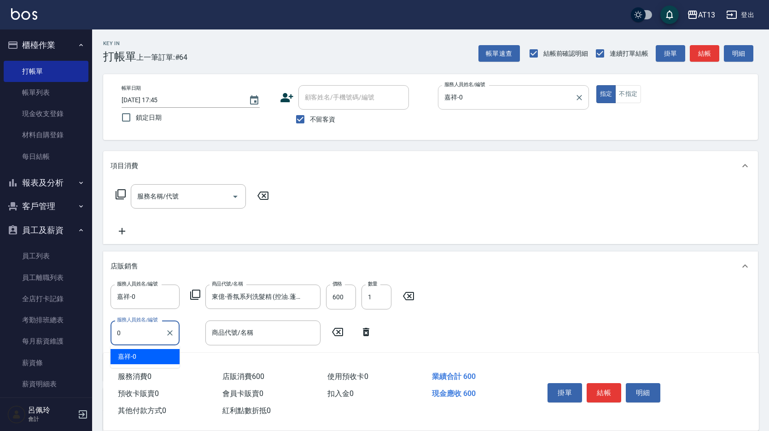
click at [154, 355] on div "嘉祥 -0" at bounding box center [145, 356] width 69 height 15
type input "嘉祥-0"
click at [235, 339] on input "商品代號/名稱" at bounding box center [263, 333] width 107 height 16
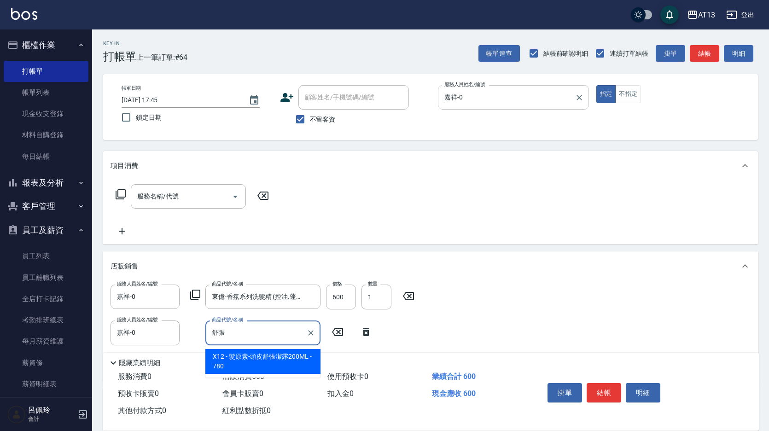
click at [254, 357] on span "X12 - 髮原素-頭皮舒張潔露200ML - 780" at bounding box center [262, 361] width 115 height 25
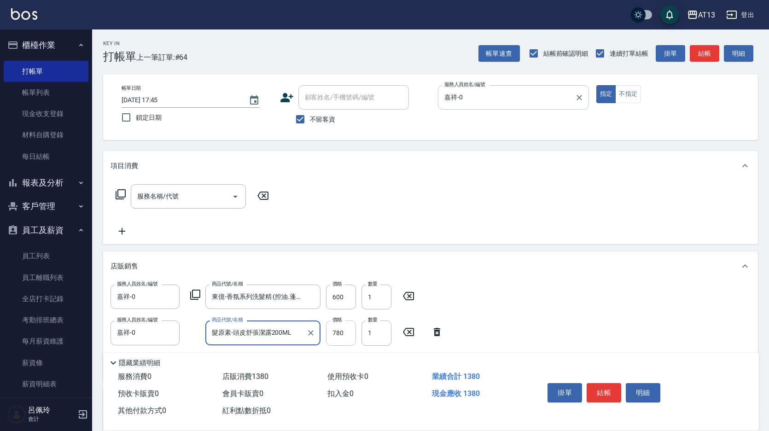
type input "髮原素-頭皮舒張潔露200ML"
click at [340, 338] on input "780" at bounding box center [341, 333] width 30 height 25
type input "510"
drag, startPoint x: 193, startPoint y: 190, endPoint x: 188, endPoint y: 208, distance: 19.1
click at [190, 197] on input "服務名稱/代號" at bounding box center [181, 196] width 93 height 16
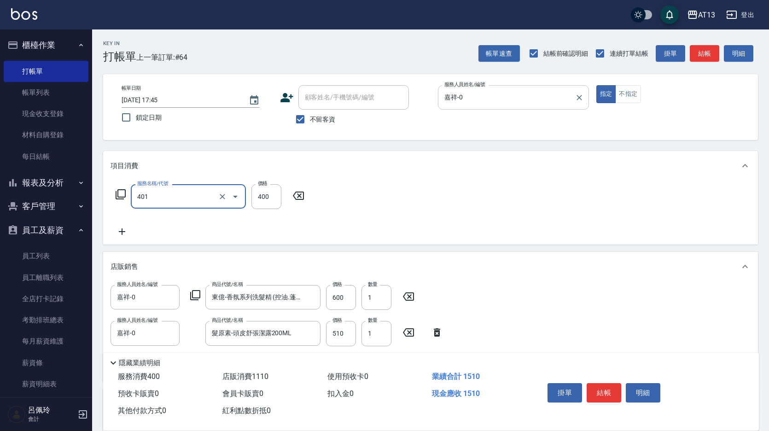
type input "剪髮(401)"
drag, startPoint x: 436, startPoint y: 222, endPoint x: 448, endPoint y: 229, distance: 13.8
click at [437, 222] on div "服務名稱/代號 剪髮(401) 服務名稱/代號 價格 400 價格" at bounding box center [430, 213] width 655 height 64
click at [598, 384] on button "結帳" at bounding box center [604, 392] width 35 height 19
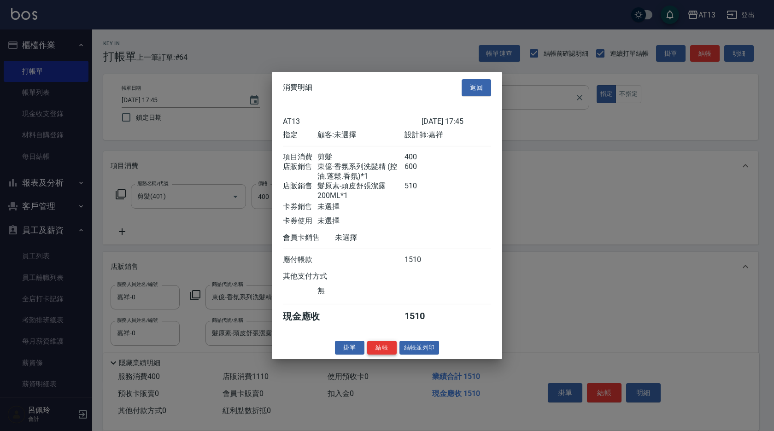
click at [388, 355] on button "結帳" at bounding box center [381, 347] width 29 height 14
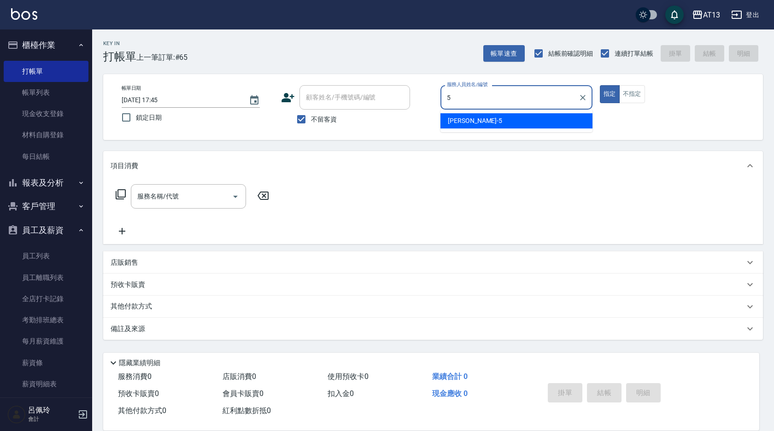
drag, startPoint x: 457, startPoint y: 122, endPoint x: 433, endPoint y: 129, distance: 25.2
click at [457, 122] on span "[PERSON_NAME] -5" at bounding box center [475, 121] width 54 height 10
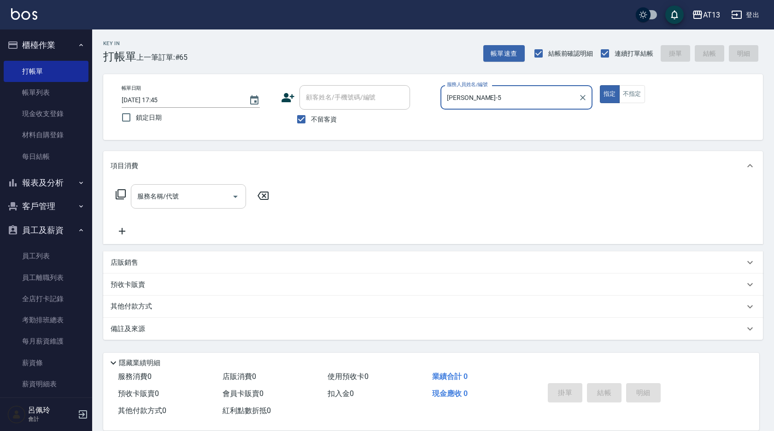
type input "[PERSON_NAME]-5"
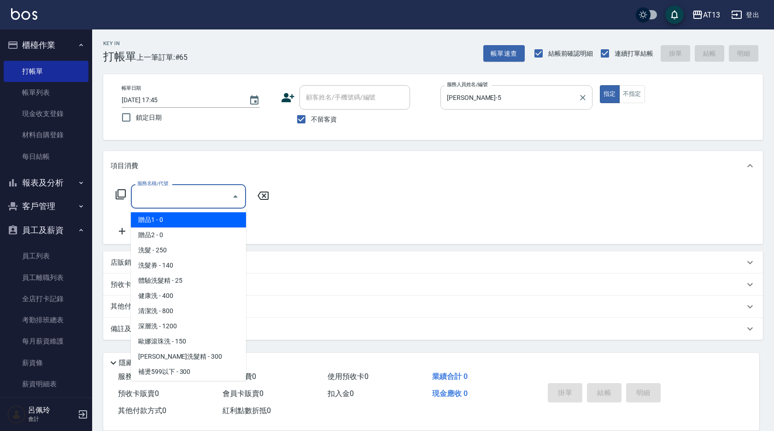
click at [217, 189] on input "服務名稱/代號" at bounding box center [181, 196] width 93 height 16
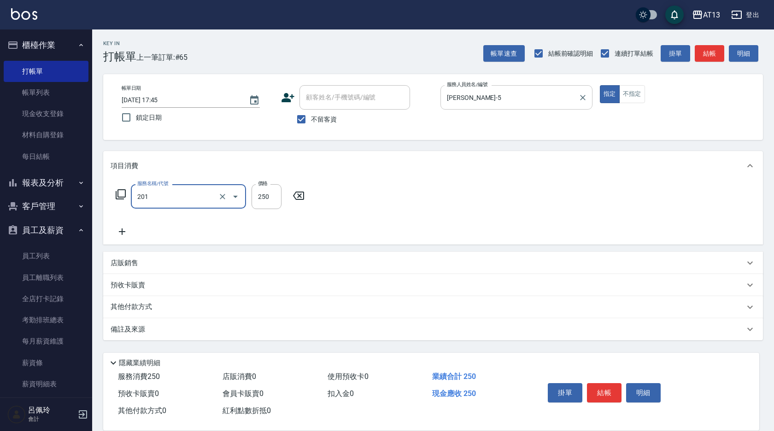
type input "洗髮(201)"
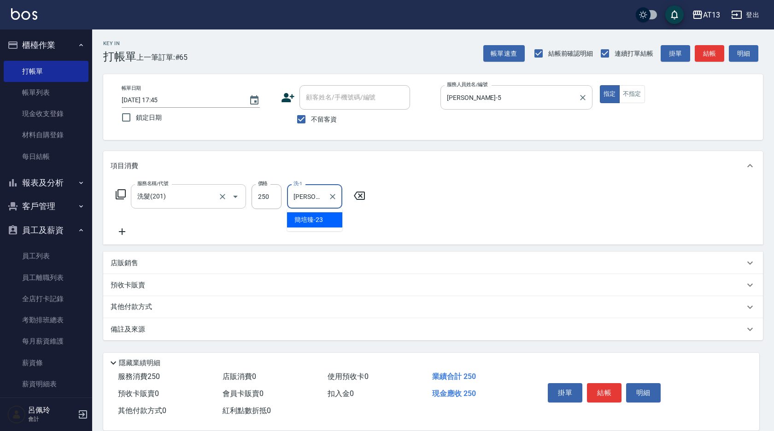
type input "[PERSON_NAME]-23"
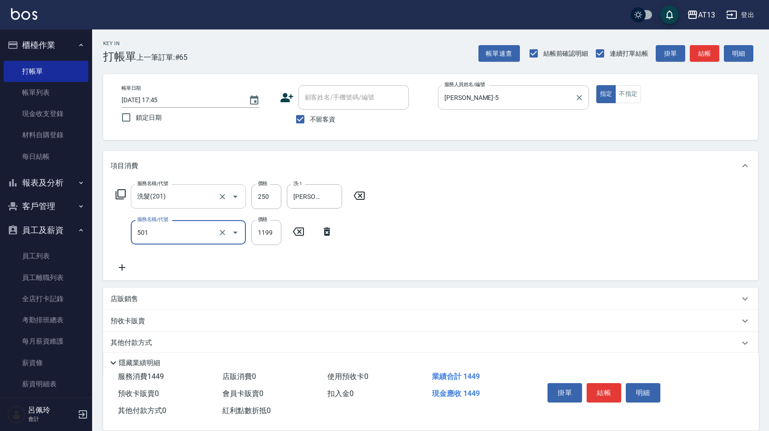
type input "染髮(501)"
type input "1750"
type input "[PERSON_NAME]-23"
click at [473, 212] on div "服務名稱/代號 洗髮(201) 服務名稱/代號 價格 250 價格 洗-1 [PERSON_NAME]-23 洗-1 服務名稱/代號 染髮(501) 服務名稱…" at bounding box center [430, 231] width 655 height 100
click at [605, 380] on div "掛單 結帳 明細" at bounding box center [604, 394] width 120 height 29
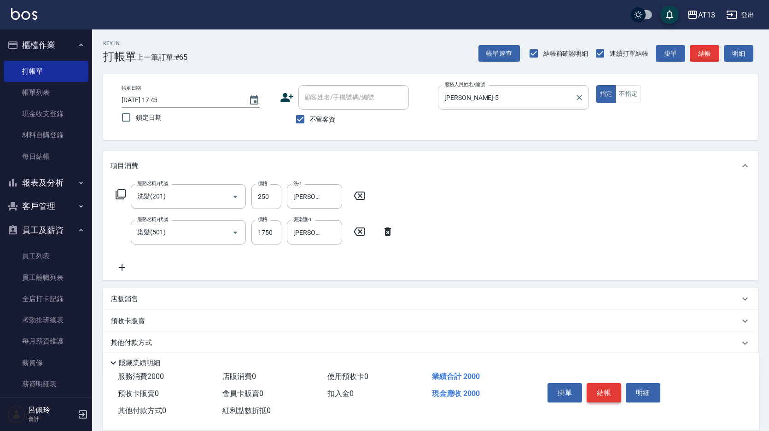
click at [605, 383] on button "結帳" at bounding box center [604, 392] width 35 height 19
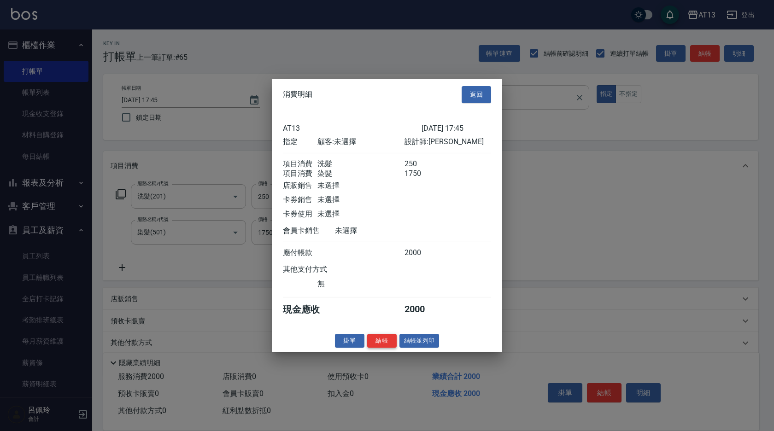
click at [385, 346] on button "結帳" at bounding box center [381, 341] width 29 height 14
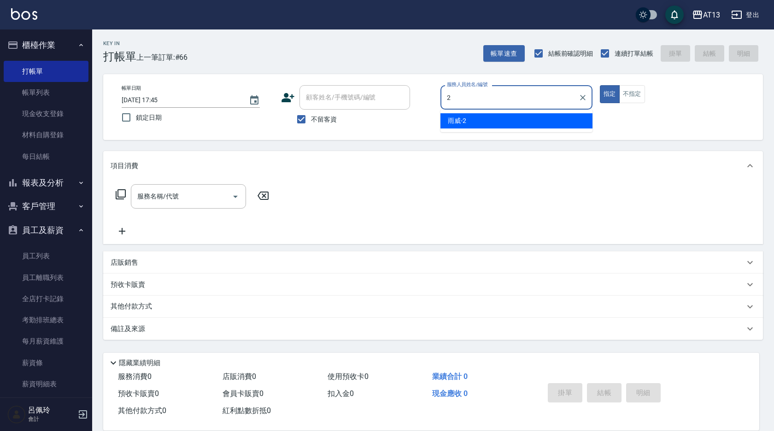
click at [494, 121] on div "雨威 -2" at bounding box center [516, 120] width 152 height 15
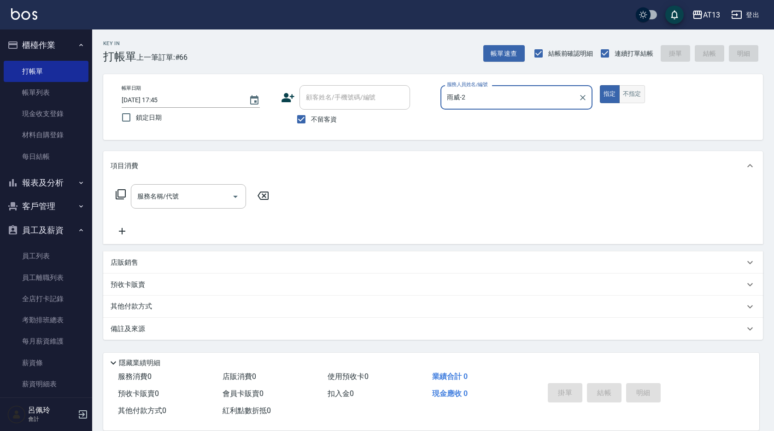
type input "雨威-2"
click at [635, 93] on button "不指定" at bounding box center [632, 94] width 26 height 18
click at [212, 196] on input "服務名稱/代號" at bounding box center [181, 196] width 93 height 16
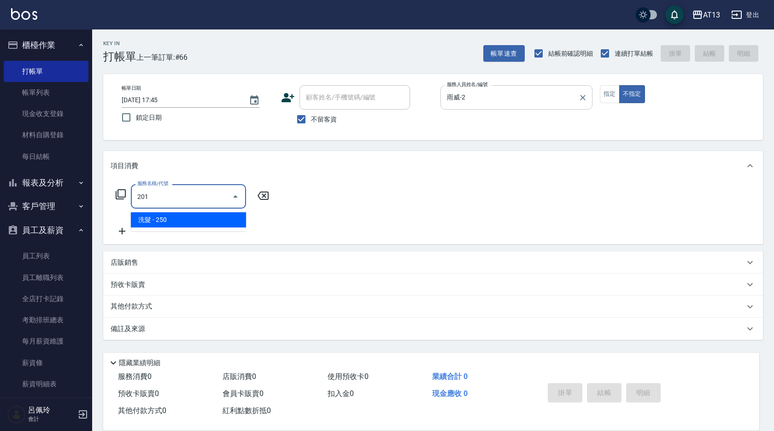
type input "洗髮(201)"
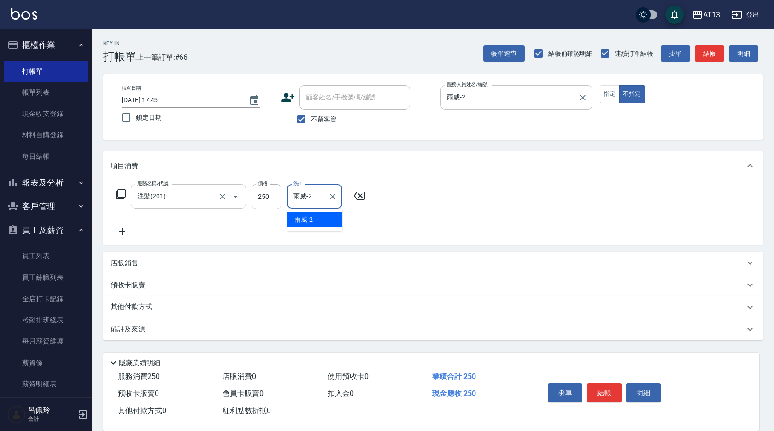
type input "雨威-2"
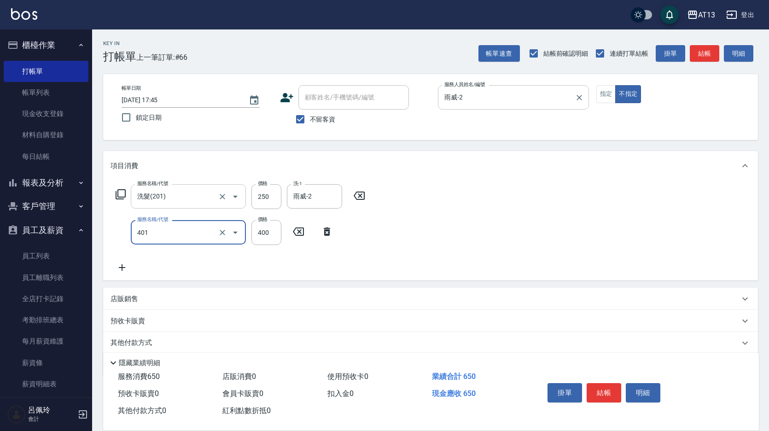
type input "剪髮(401)"
type input "200"
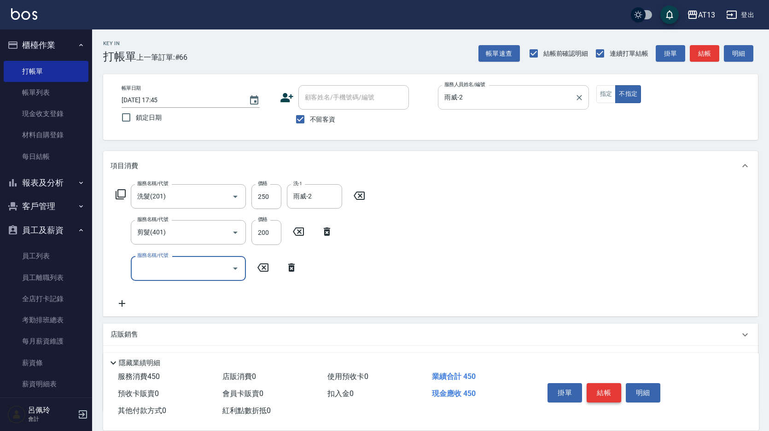
click at [604, 389] on button "結帳" at bounding box center [604, 392] width 35 height 19
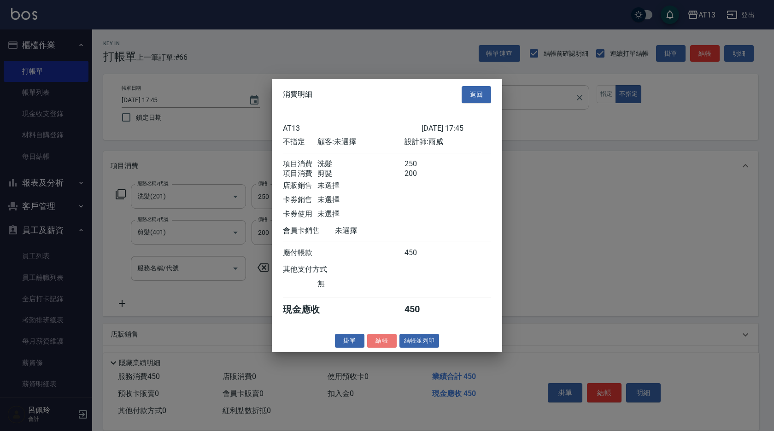
click at [385, 345] on button "結帳" at bounding box center [381, 341] width 29 height 14
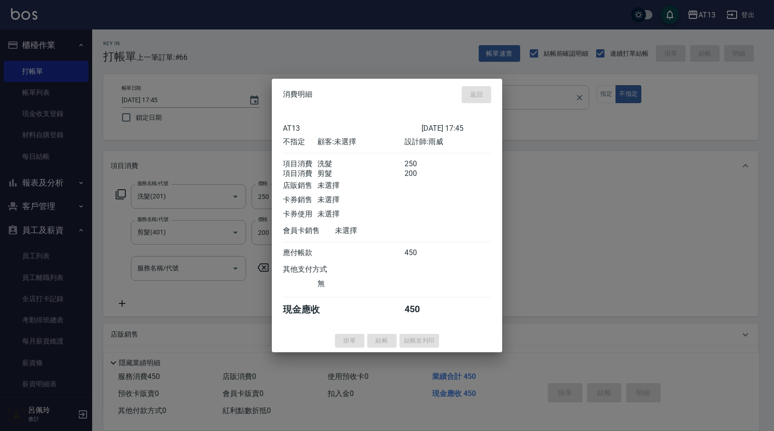
type input "[DATE] 17:46"
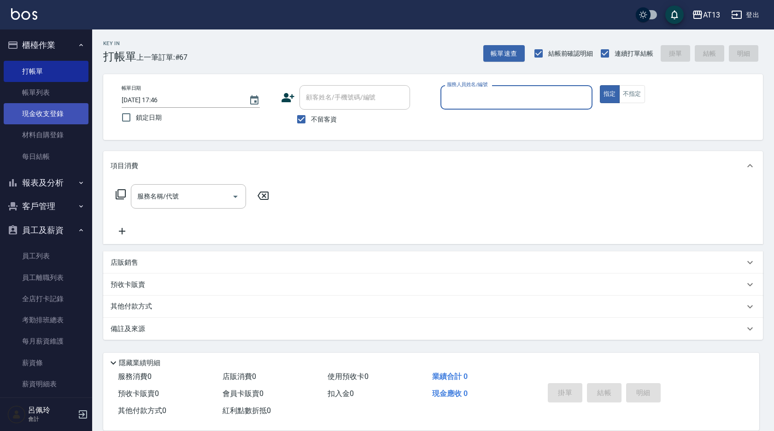
click at [42, 117] on link "現金收支登錄" at bounding box center [46, 113] width 85 height 21
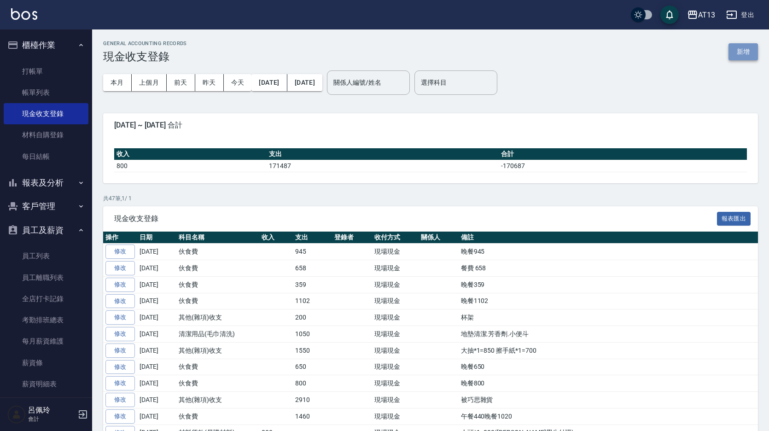
click at [743, 52] on button "新增" at bounding box center [743, 51] width 29 height 17
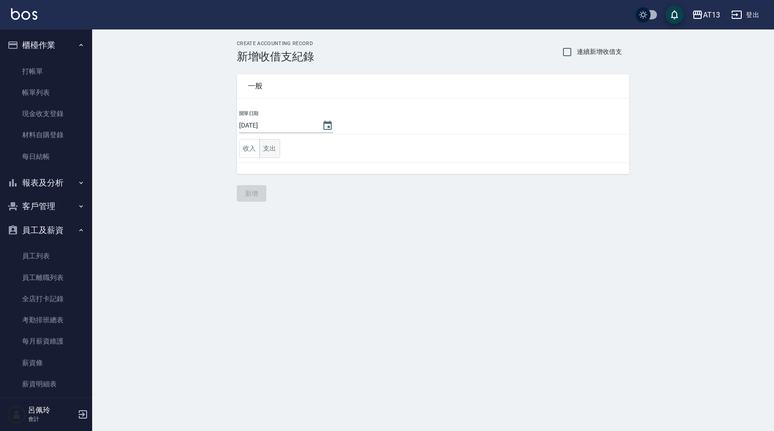
click at [274, 144] on button "支出" at bounding box center [269, 148] width 21 height 19
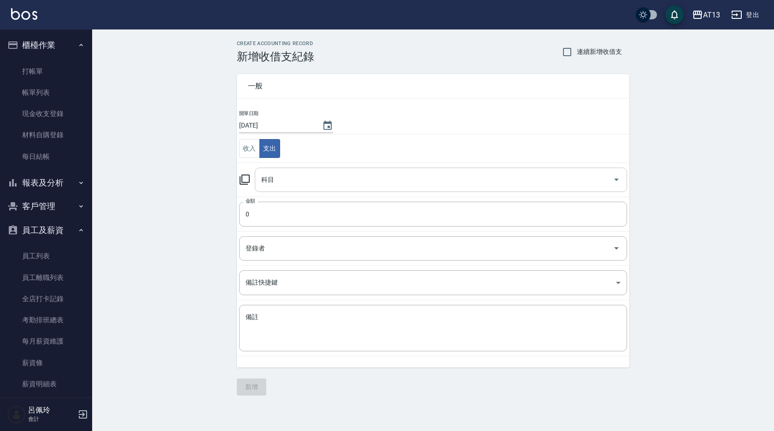
click at [619, 176] on icon "Open" at bounding box center [616, 179] width 11 height 11
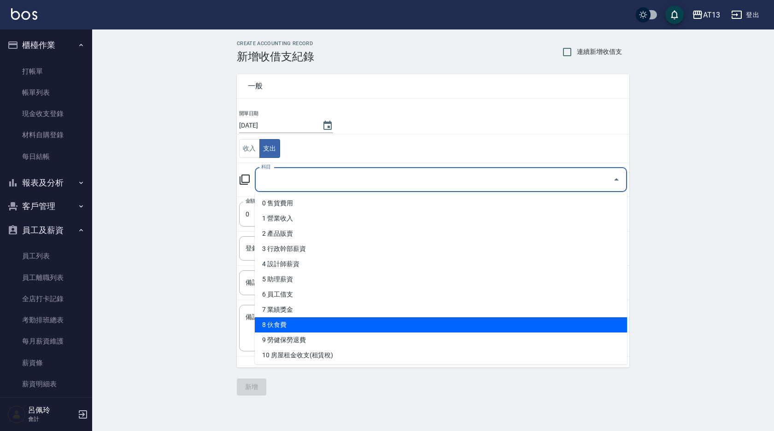
click at [357, 322] on li "8 伙食費" at bounding box center [441, 324] width 372 height 15
type input "8 伙食費"
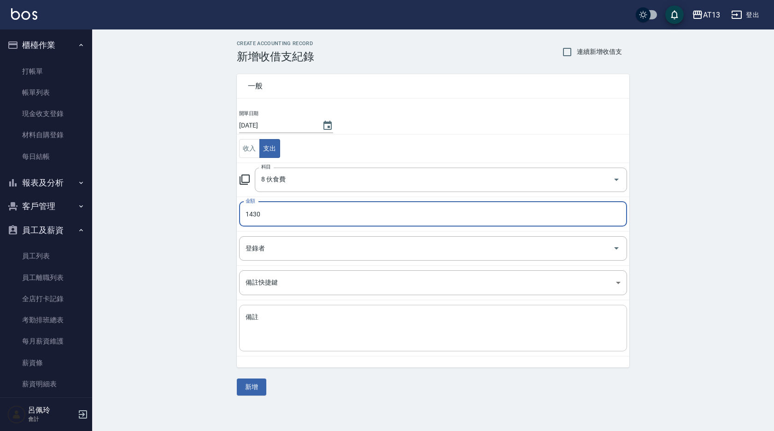
type input "1430"
click at [353, 327] on textarea "備註" at bounding box center [433, 328] width 375 height 31
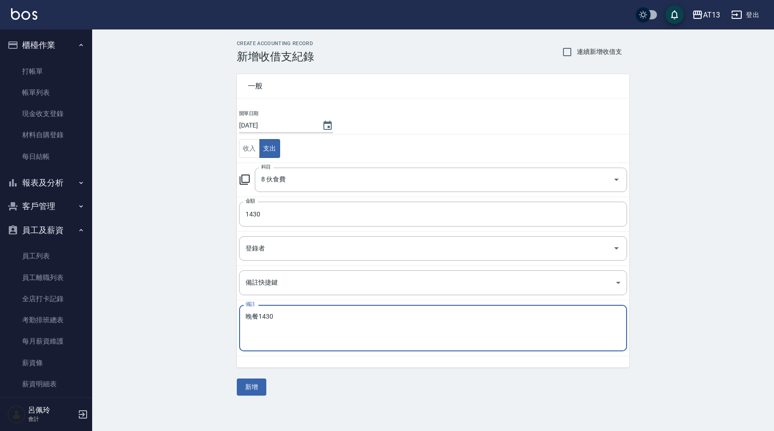
click at [353, 327] on textarea "晚餐1430" at bounding box center [433, 328] width 375 height 31
type textarea "晚餐1430"
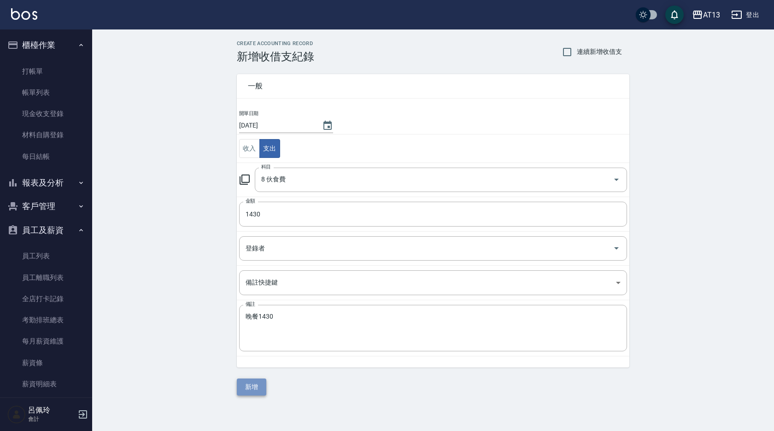
click at [246, 387] on button "新增" at bounding box center [251, 387] width 29 height 17
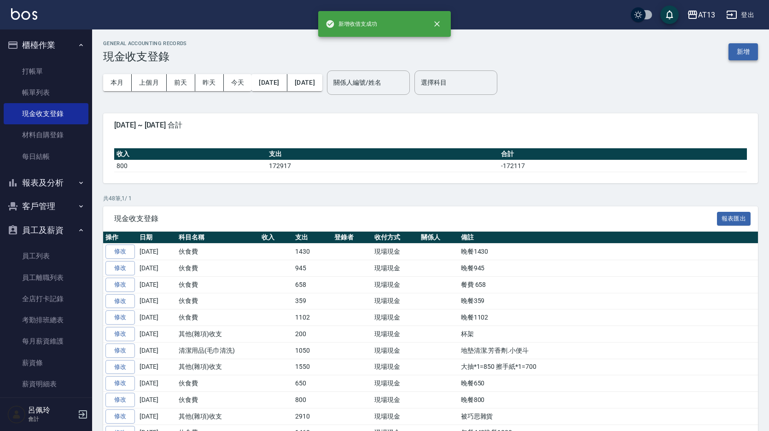
click at [745, 51] on button "新增" at bounding box center [743, 51] width 29 height 17
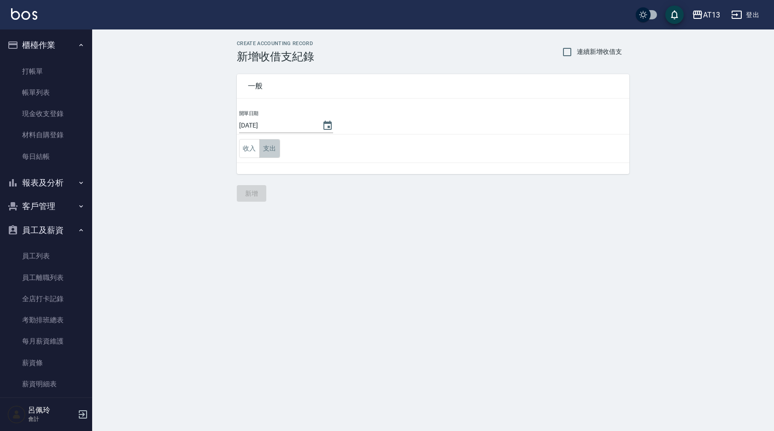
click at [261, 150] on button "支出" at bounding box center [269, 148] width 21 height 19
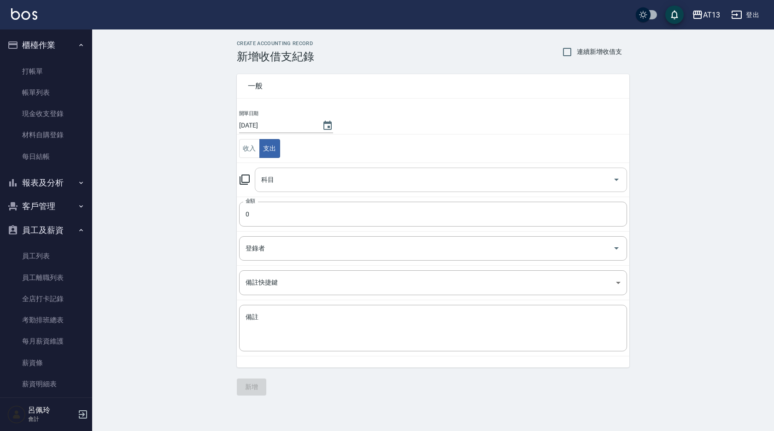
click at [616, 181] on icon "Open" at bounding box center [616, 179] width 11 height 11
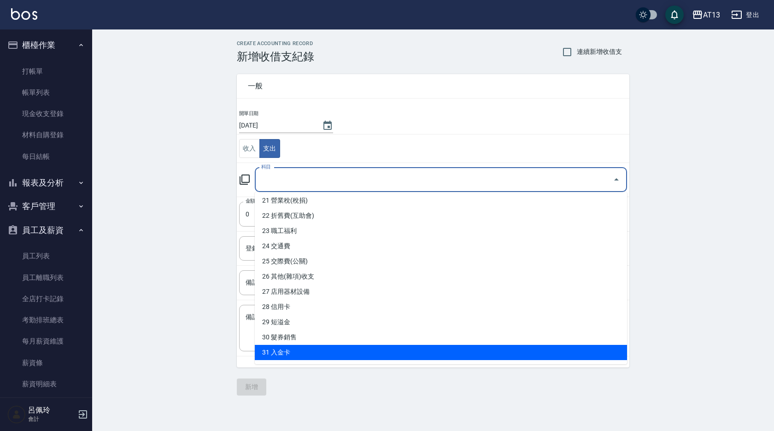
scroll to position [323, 0]
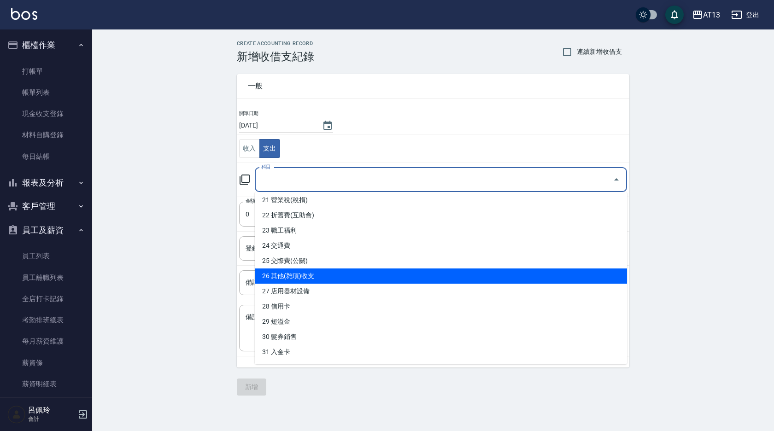
click at [339, 280] on li "26 其他(雜項)收支" at bounding box center [441, 276] width 372 height 15
type input "26 其他(雜項)收支"
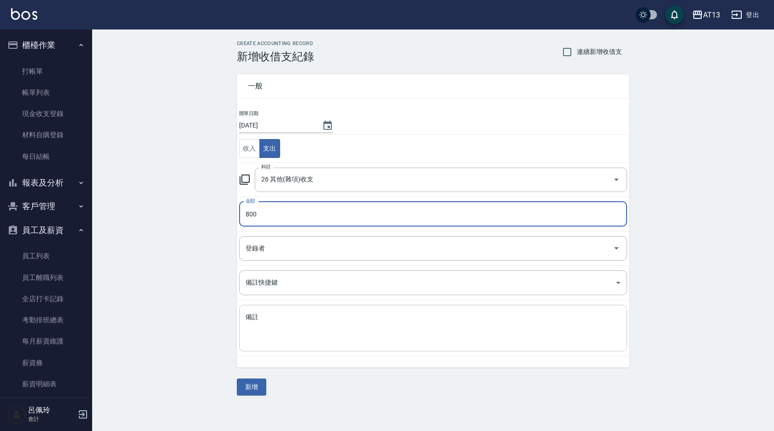
type input "800"
click at [330, 335] on textarea "備註" at bounding box center [433, 328] width 375 height 31
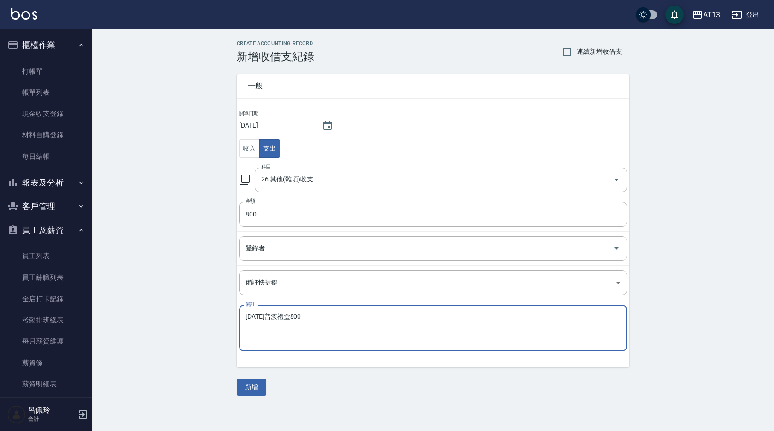
click at [329, 334] on textarea "[DATE]普渡禮盒800" at bounding box center [433, 328] width 375 height 31
type textarea "[DATE]普渡禮盒800"
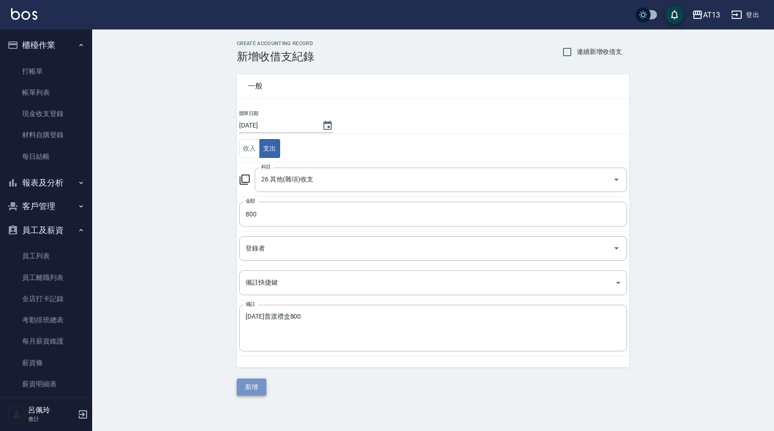
click at [255, 384] on button "新增" at bounding box center [251, 387] width 29 height 17
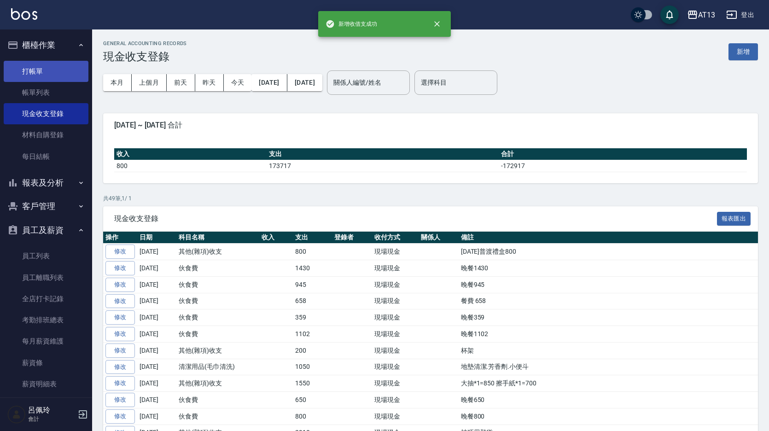
click at [47, 70] on link "打帳單" at bounding box center [46, 71] width 85 height 21
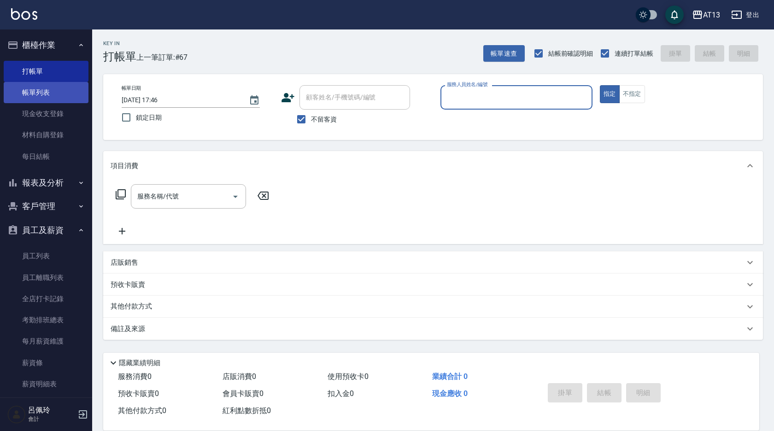
click at [45, 88] on link "帳單列表" at bounding box center [46, 92] width 85 height 21
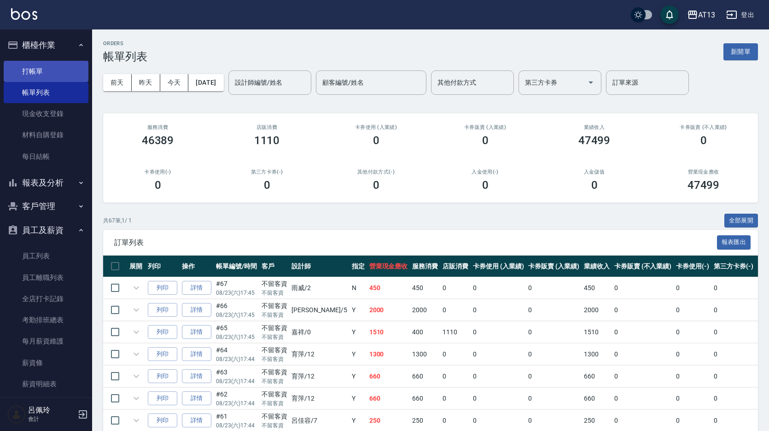
click at [40, 73] on link "打帳單" at bounding box center [46, 71] width 85 height 21
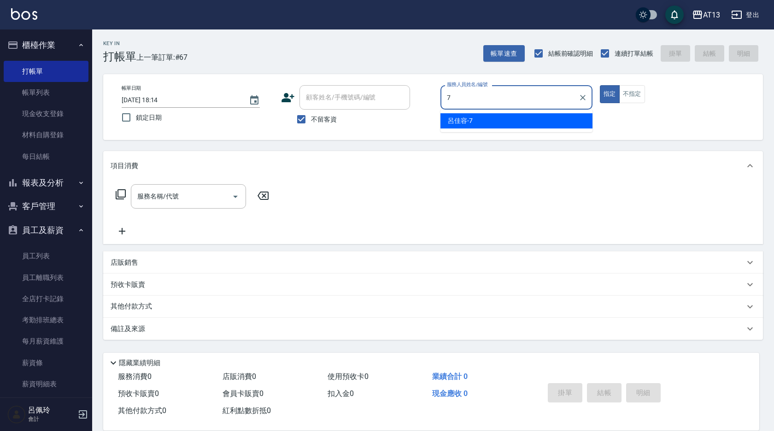
click at [486, 120] on div "呂佳容 -7" at bounding box center [516, 120] width 152 height 15
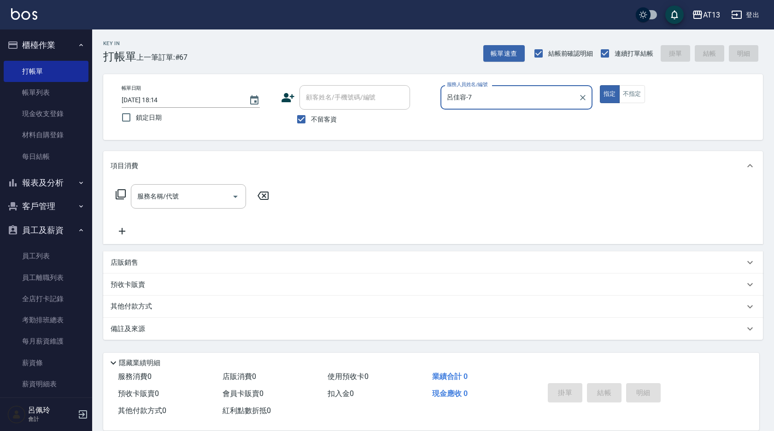
type input "呂佳容-7"
click at [653, 96] on div "指定 不指定" at bounding box center [676, 94] width 152 height 18
click at [646, 96] on div "指定 不指定" at bounding box center [676, 94] width 152 height 18
click at [639, 95] on button "不指定" at bounding box center [632, 94] width 26 height 18
click at [206, 190] on input "服務名稱/代號" at bounding box center [181, 196] width 93 height 16
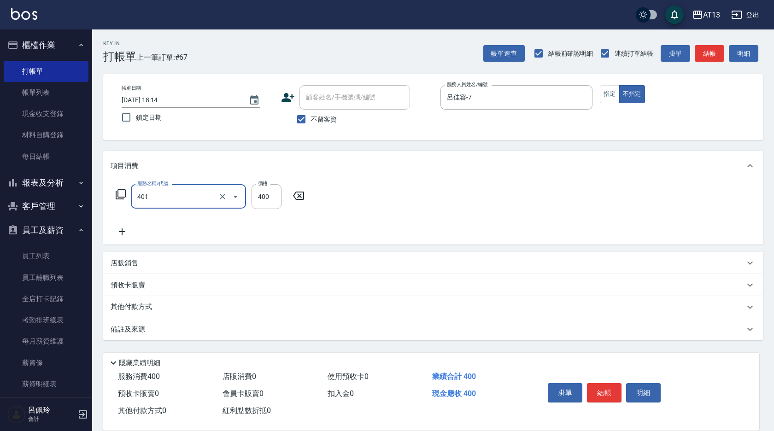
type input "剪髮(401)"
type input "200"
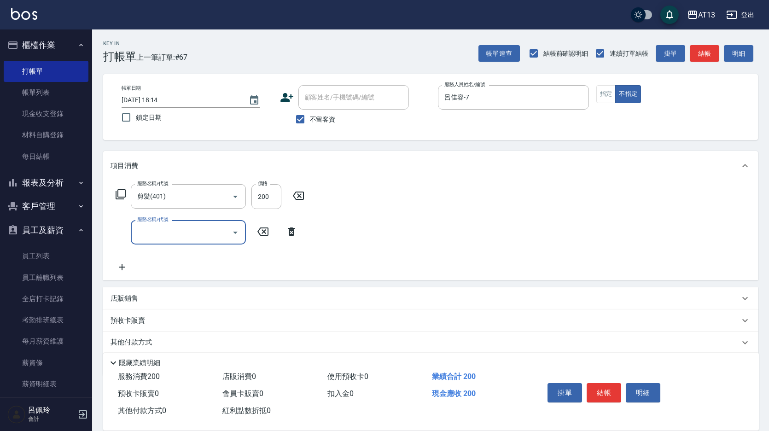
drag, startPoint x: 631, startPoint y: 233, endPoint x: 608, endPoint y: 317, distance: 87.1
click at [631, 233] on div "服務名稱/代號 剪髮(401) 服務名稱/代號 價格 200 價格 服務名稱/代號 服務名稱/代號" at bounding box center [430, 231] width 655 height 100
click at [604, 388] on button "結帳" at bounding box center [604, 392] width 35 height 19
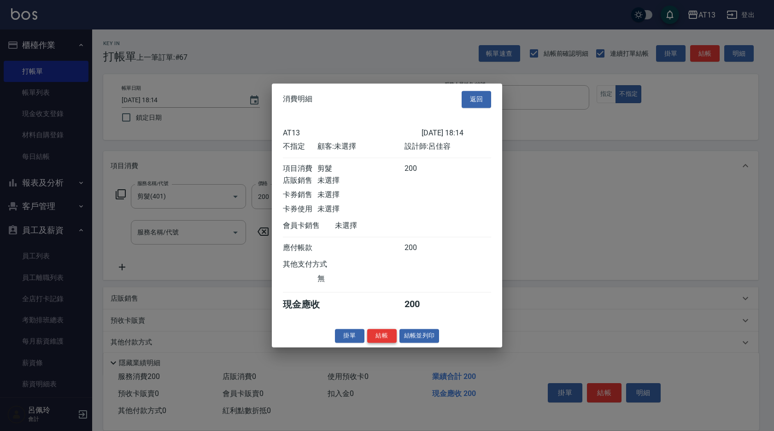
click at [394, 340] on button "結帳" at bounding box center [381, 336] width 29 height 14
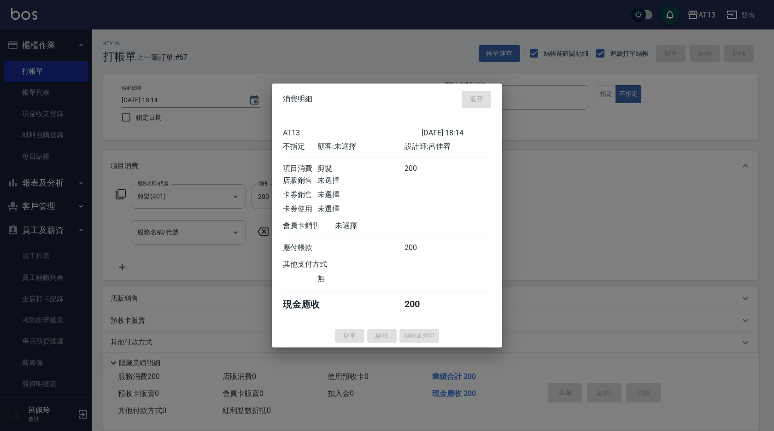
type input "[DATE] 18:15"
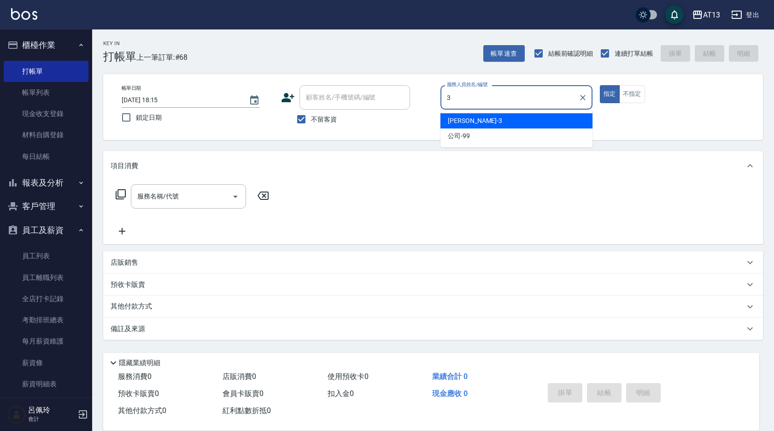
click at [478, 119] on div "[PERSON_NAME] -3" at bounding box center [516, 120] width 152 height 15
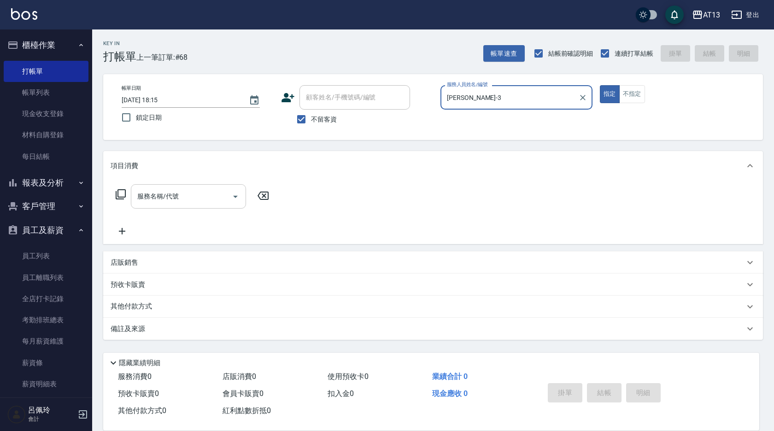
type input "[PERSON_NAME]-3"
click at [170, 199] on div "服務名稱/代號 服務名稱/代號" at bounding box center [188, 196] width 115 height 24
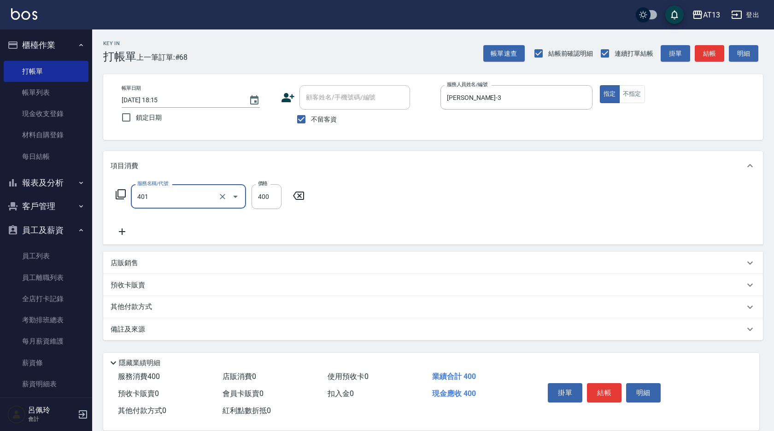
type input "剪髮(401)"
type input "300"
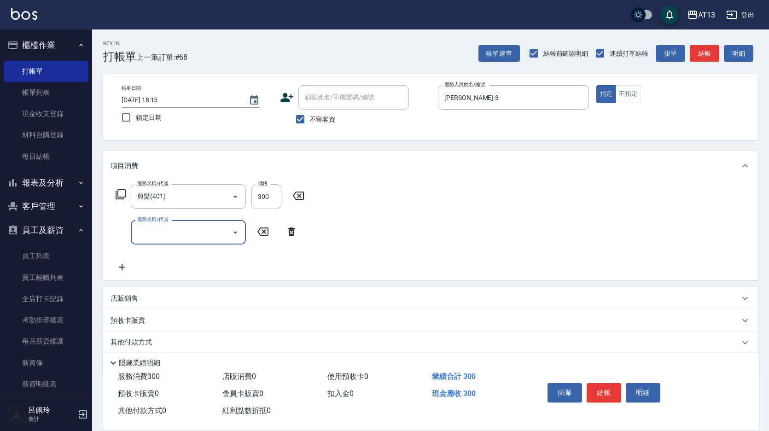
drag, startPoint x: 414, startPoint y: 219, endPoint x: 421, endPoint y: 219, distance: 6.5
click at [416, 219] on div "服務名稱/代號 剪髮(401) 服務名稱/代號 價格 300 價格 服務名稱/代號 服務名稱/代號" at bounding box center [430, 231] width 655 height 100
click at [601, 380] on div "掛單 結帳 明細" at bounding box center [604, 394] width 120 height 29
click at [601, 385] on button "結帳" at bounding box center [604, 392] width 35 height 19
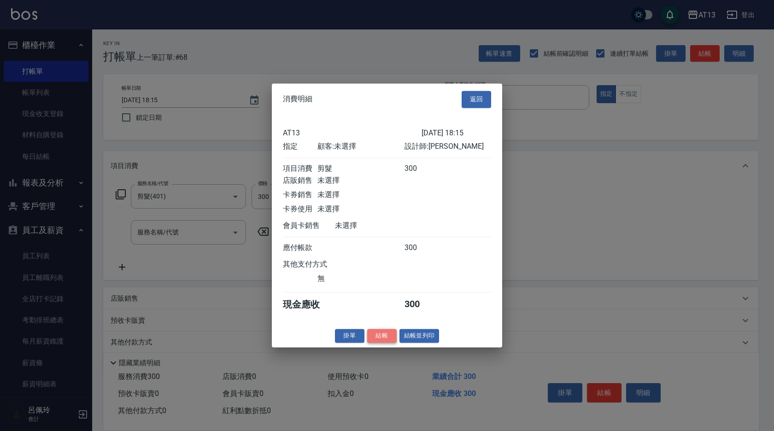
click at [382, 341] on button "結帳" at bounding box center [381, 336] width 29 height 14
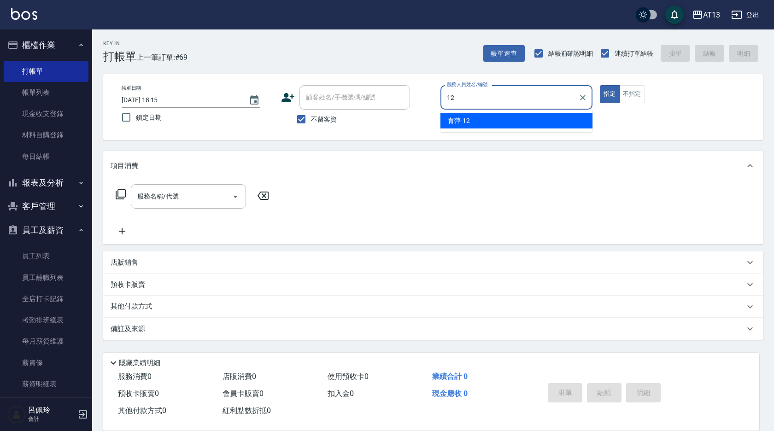
click at [465, 123] on span "育萍 -12" at bounding box center [459, 121] width 22 height 10
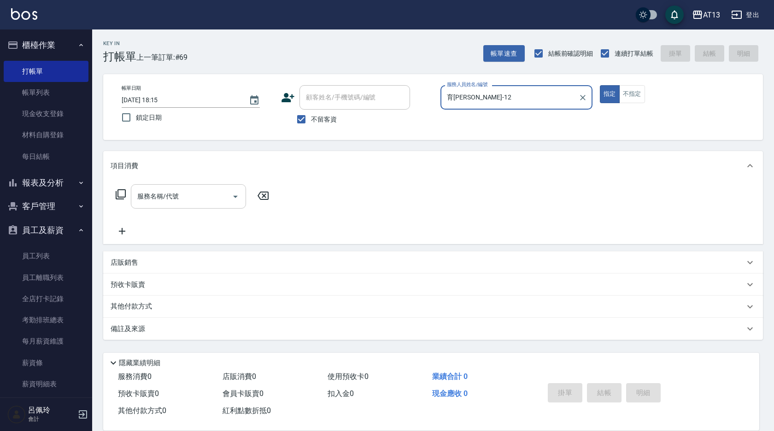
type input "育[PERSON_NAME]-12"
click at [196, 199] on input "服務名稱/代號" at bounding box center [181, 196] width 93 height 16
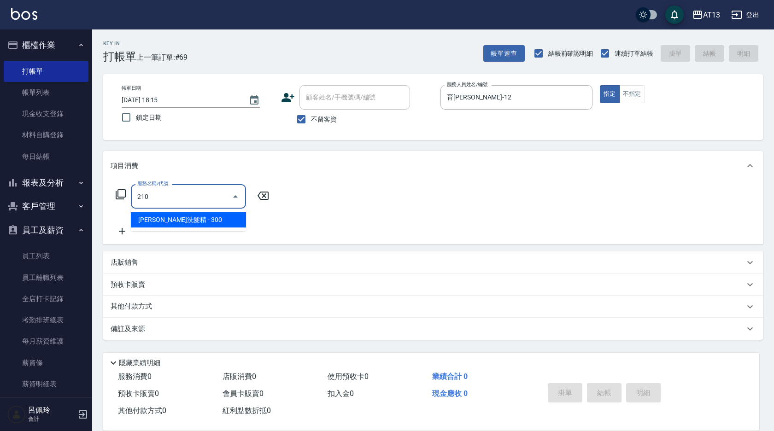
type input "歐娜洗髮精(210)"
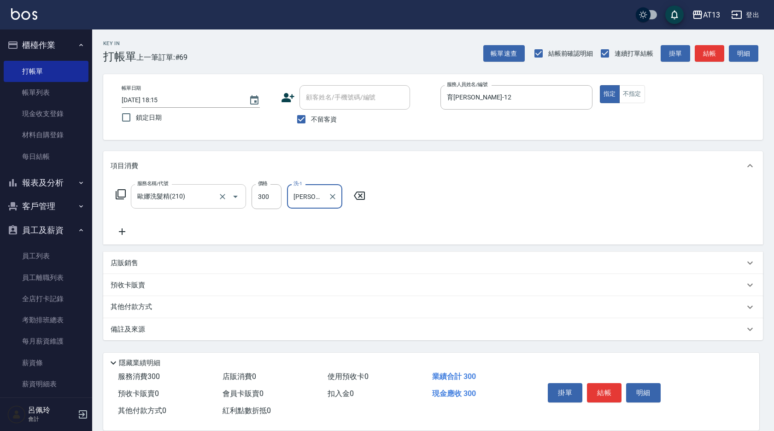
type input "[PERSON_NAME]-11"
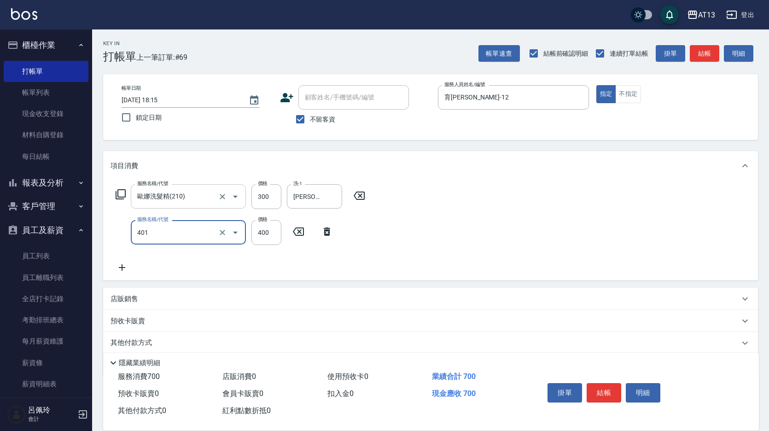
type input "剪髮(401)"
type input "500"
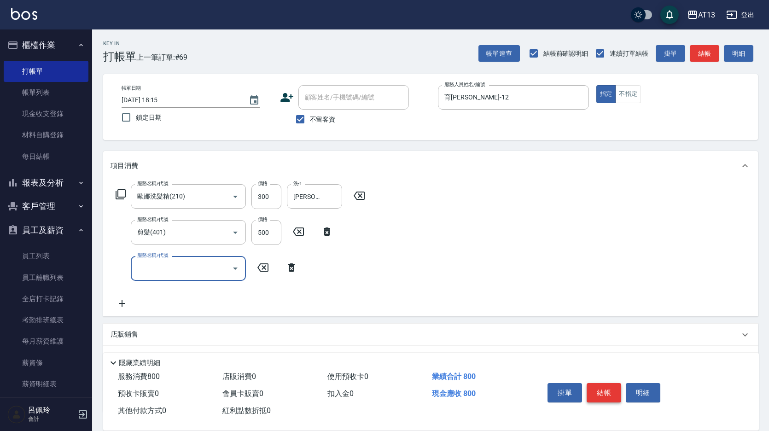
click at [599, 385] on button "結帳" at bounding box center [604, 392] width 35 height 19
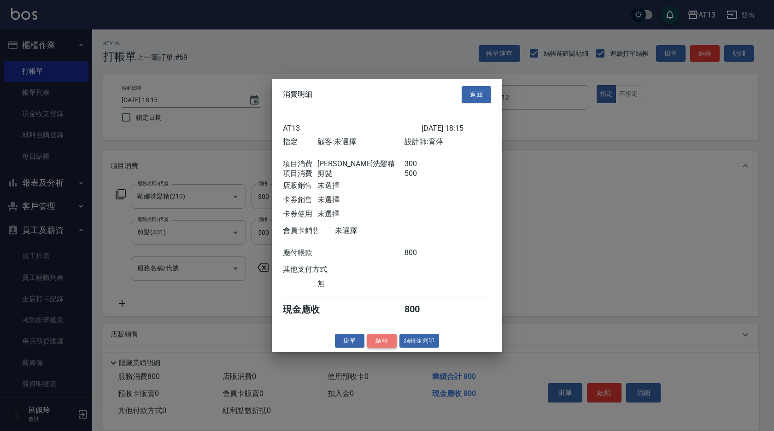
click at [378, 348] on button "結帳" at bounding box center [381, 341] width 29 height 14
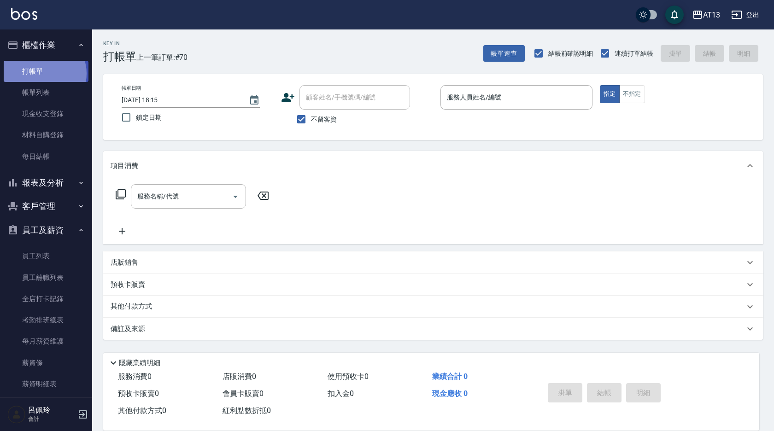
click at [43, 73] on link "打帳單" at bounding box center [46, 71] width 85 height 21
